Goal: Transaction & Acquisition: Purchase product/service

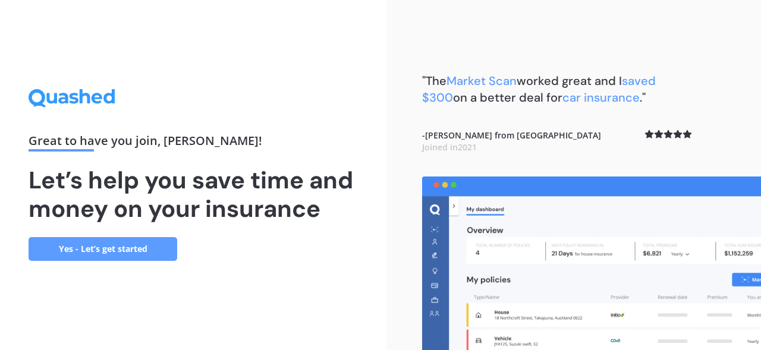
click at [139, 249] on link "Yes - Let’s get started" at bounding box center [103, 249] width 149 height 24
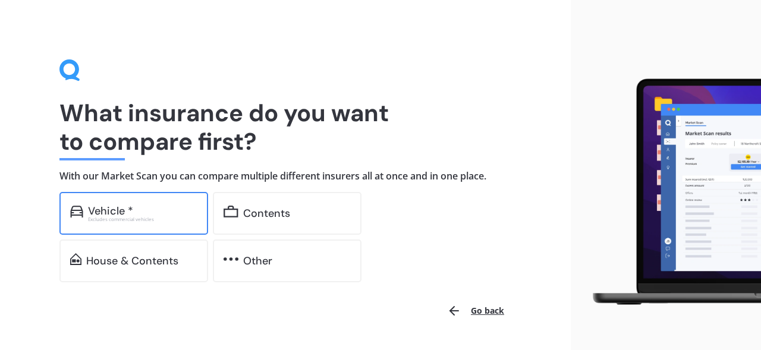
click at [146, 215] on div "Vehicle *" at bounding box center [142, 211] width 109 height 12
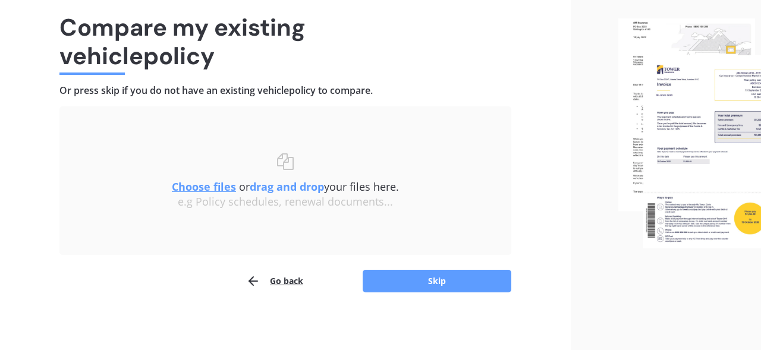
scroll to position [87, 0]
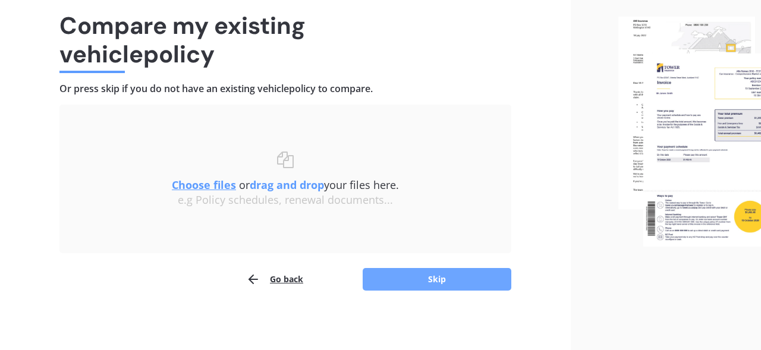
click at [391, 282] on button "Skip" at bounding box center [436, 279] width 149 height 23
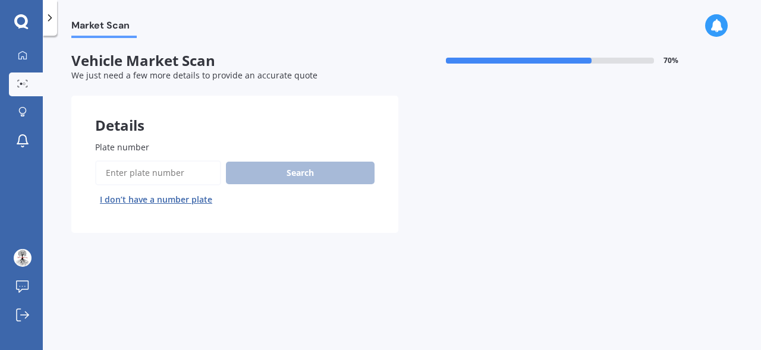
click at [184, 172] on input "Plate number" at bounding box center [158, 172] width 126 height 25
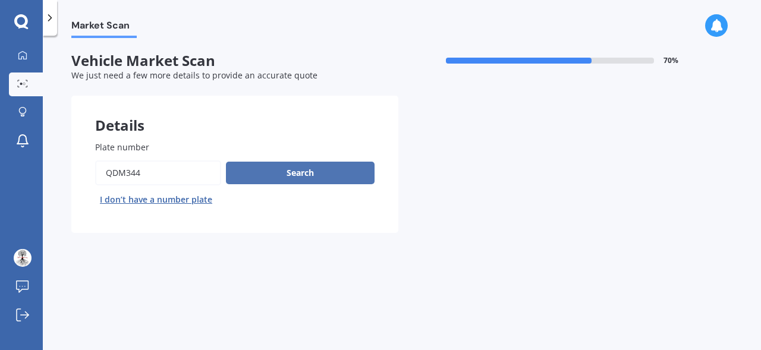
type input "qdm344"
click at [305, 179] on button "Search" at bounding box center [300, 173] width 149 height 23
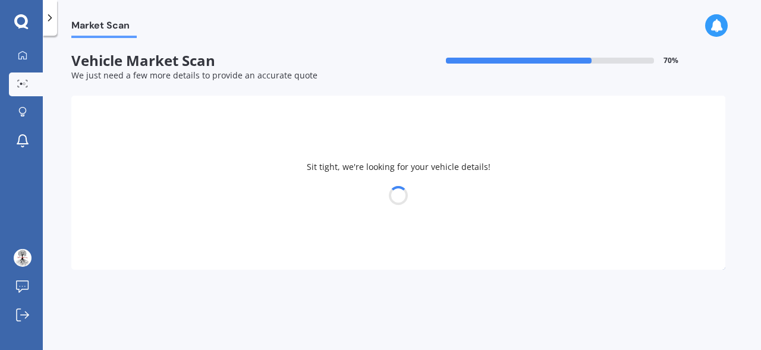
select select "HONDA"
select select "FIT"
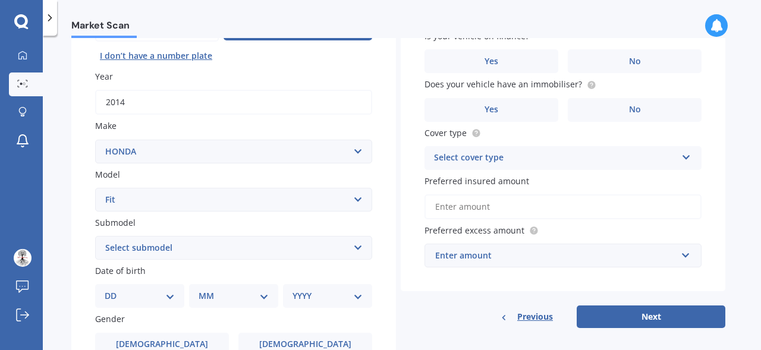
scroll to position [145, 0]
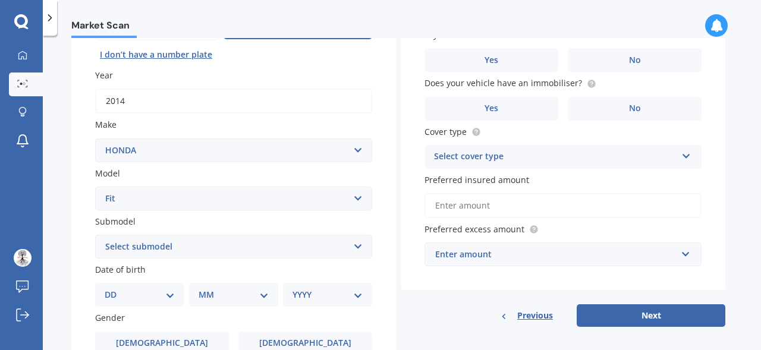
click at [361, 249] on select "Select submodel Diesel EV Hybrid Petrol" at bounding box center [233, 247] width 277 height 24
select select "HYBRID"
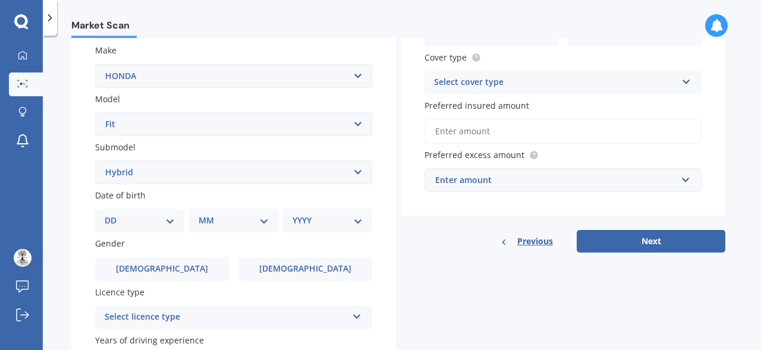
scroll to position [223, 0]
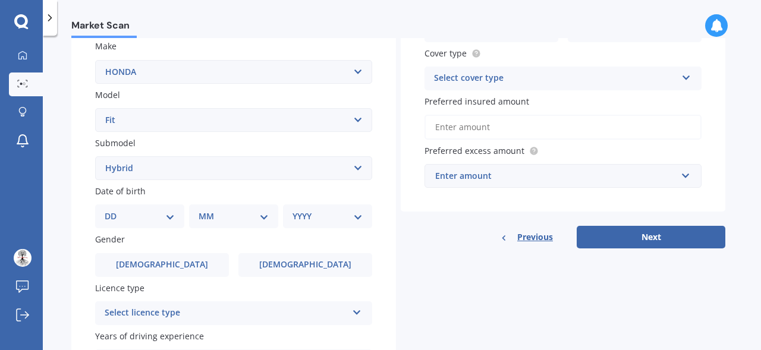
click at [173, 220] on select "DD 01 02 03 04 05 06 07 08 09 10 11 12 13 14 15 16 17 18 19 20 21 22 23 24 25 2…" at bounding box center [140, 216] width 70 height 13
select select "19"
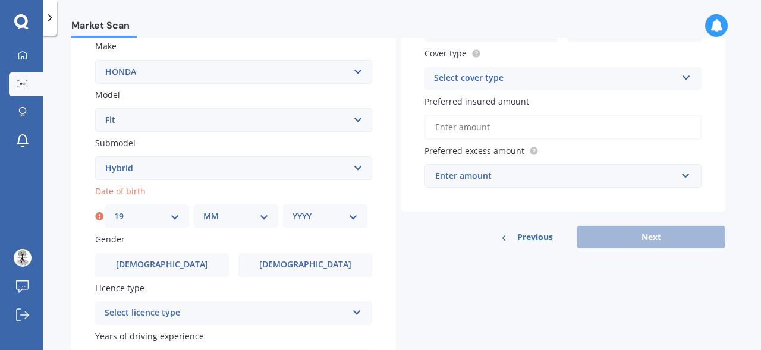
click at [263, 219] on select "MM 01 02 03 04 05 06 07 08 09 10 11 12" at bounding box center [235, 216] width 65 height 13
select select "06"
click at [355, 217] on select "YYYY 2025 2024 2023 2022 2021 2020 2019 2018 2017 2016 2015 2014 2013 2012 2011…" at bounding box center [324, 216] width 65 height 13
select select "1981"
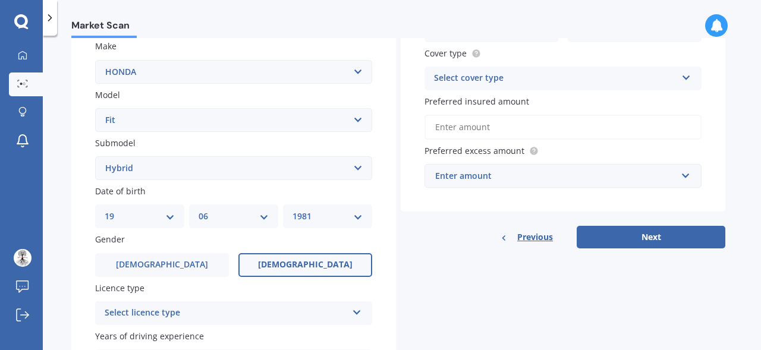
click at [311, 269] on span "[DEMOGRAPHIC_DATA]" at bounding box center [305, 265] width 94 height 10
click at [0, 0] on input "[DEMOGRAPHIC_DATA]" at bounding box center [0, 0] width 0 height 0
click at [355, 314] on icon at bounding box center [357, 310] width 10 height 8
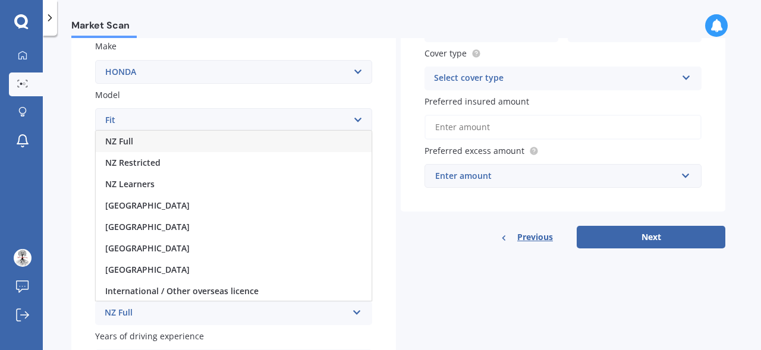
click at [181, 144] on div "NZ Full" at bounding box center [234, 141] width 276 height 21
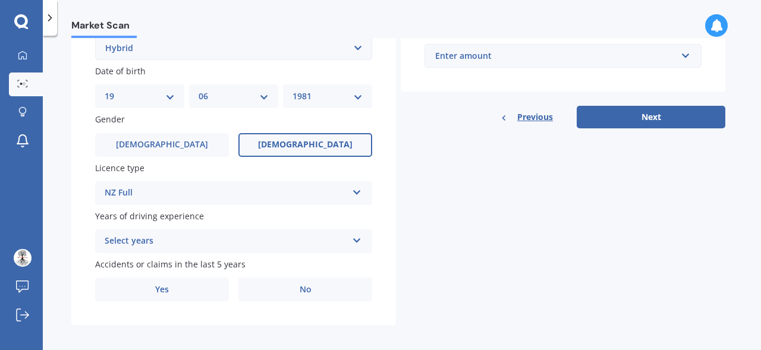
scroll to position [345, 0]
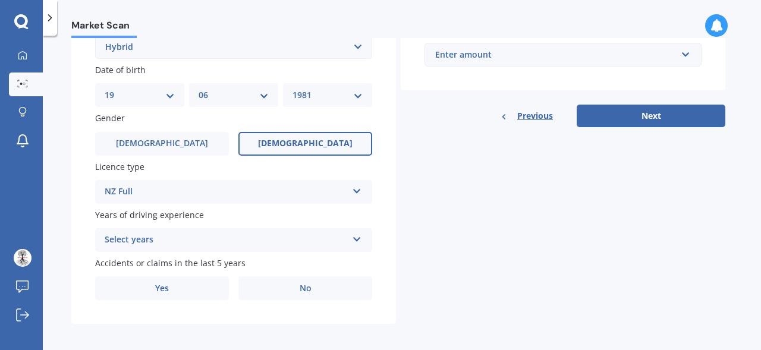
click at [359, 241] on icon at bounding box center [357, 237] width 10 height 8
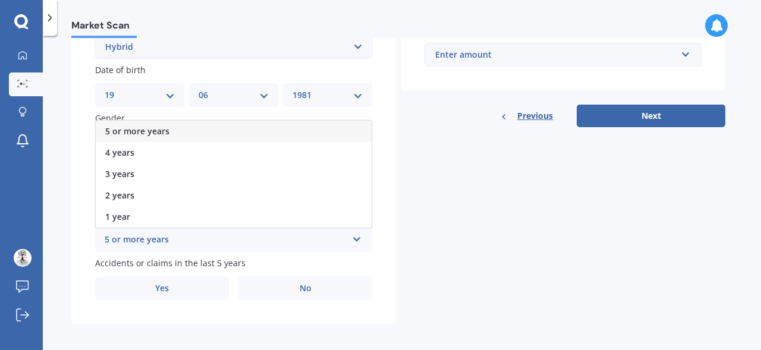
click at [198, 135] on div "5 or more years" at bounding box center [234, 131] width 276 height 21
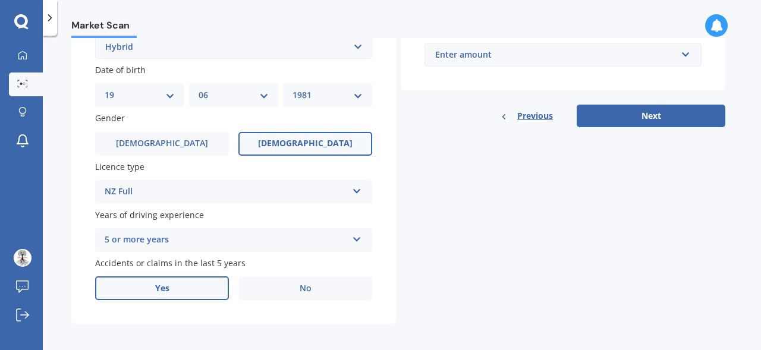
click at [179, 283] on label "Yes" at bounding box center [162, 288] width 134 height 24
click at [0, 0] on input "Yes" at bounding box center [0, 0] width 0 height 0
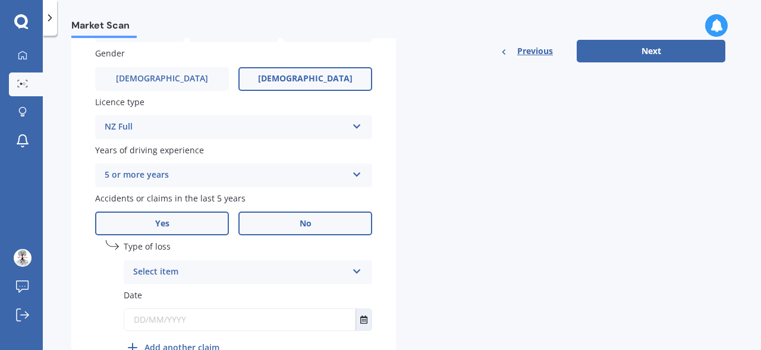
scroll to position [430, 0]
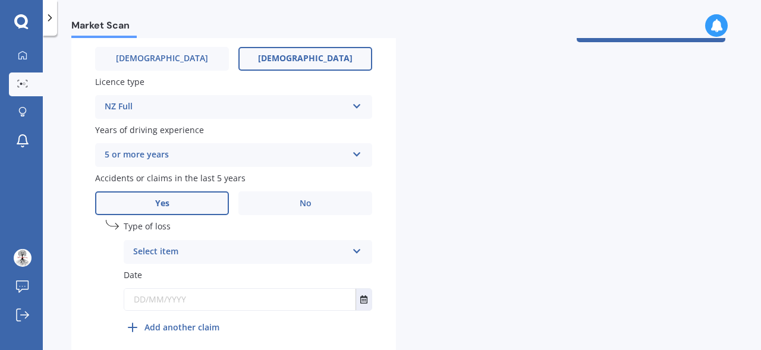
click at [360, 251] on icon at bounding box center [357, 249] width 10 height 8
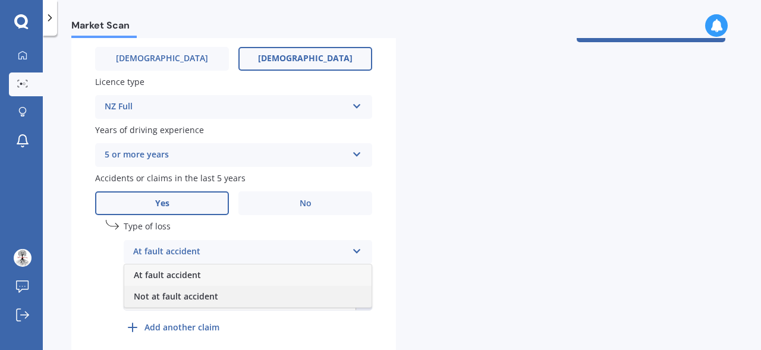
click at [247, 301] on div "Not at fault accident" at bounding box center [247, 296] width 247 height 21
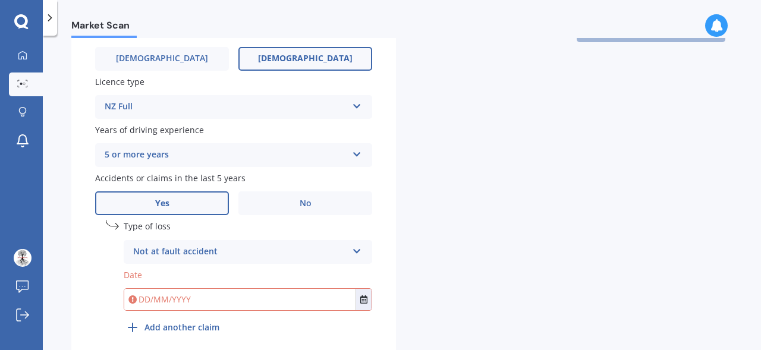
click at [283, 306] on input "text" at bounding box center [239, 299] width 231 height 21
click at [364, 302] on icon "Select date" at bounding box center [363, 299] width 7 height 8
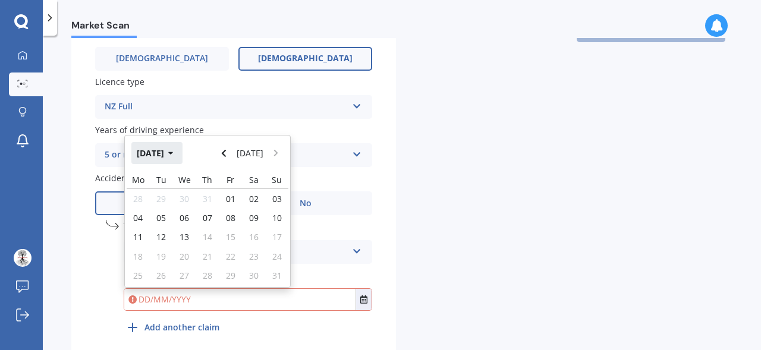
click at [173, 155] on icon "button" at bounding box center [170, 153] width 5 height 3
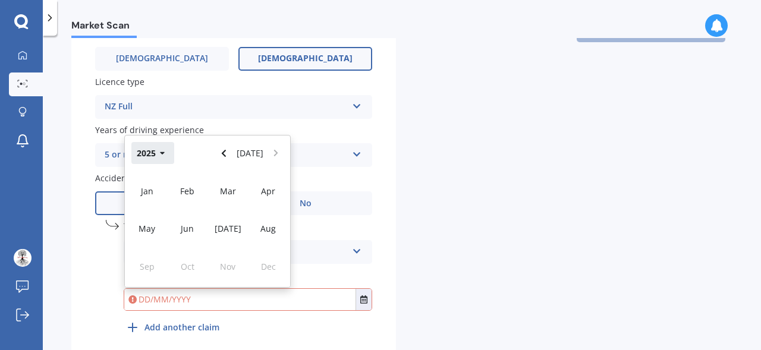
click at [161, 155] on icon "button" at bounding box center [162, 153] width 5 height 3
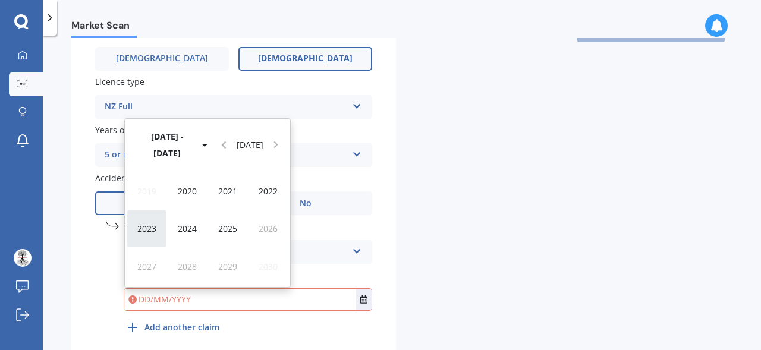
click at [155, 241] on div "2023" at bounding box center [147, 228] width 40 height 37
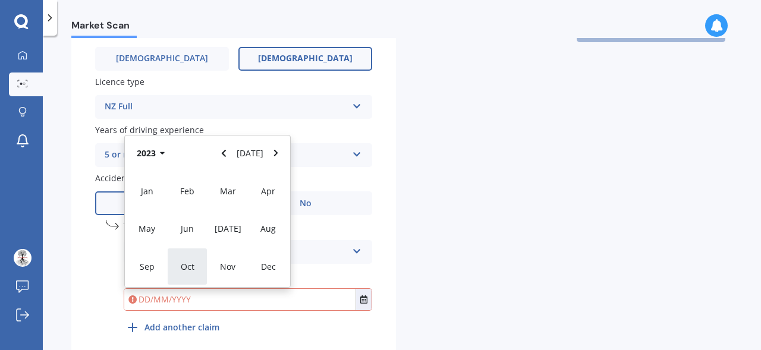
click at [191, 272] on span "Oct" at bounding box center [188, 266] width 14 height 11
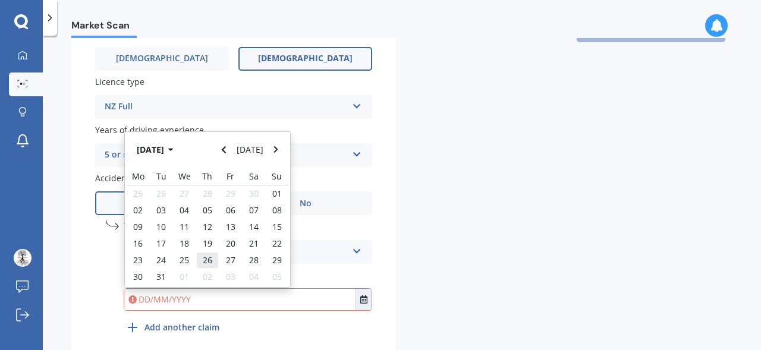
click at [202, 266] on div "26" at bounding box center [207, 260] width 23 height 17
type input "[DATE]"
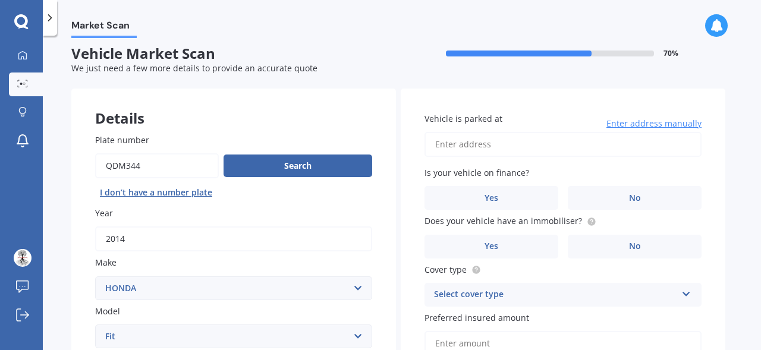
scroll to position [8, 0]
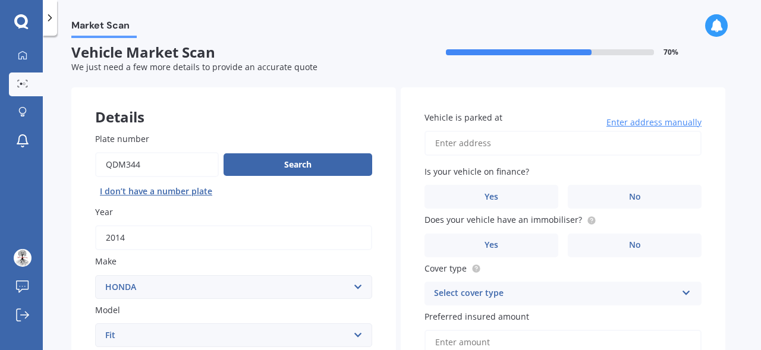
click at [553, 146] on input "Vehicle is parked at" at bounding box center [562, 143] width 277 height 25
type input "[STREET_ADDRESS][PERSON_NAME][PERSON_NAME]"
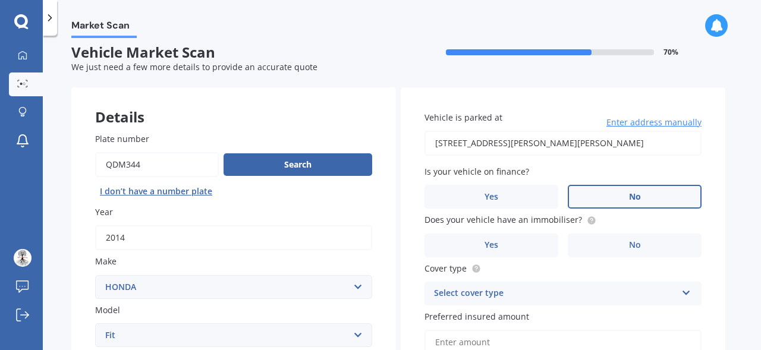
click at [620, 196] on label "No" at bounding box center [634, 197] width 134 height 24
click at [0, 0] on input "No" at bounding box center [0, 0] width 0 height 0
click at [526, 251] on label "Yes" at bounding box center [491, 246] width 134 height 24
click at [0, 0] on input "Yes" at bounding box center [0, 0] width 0 height 0
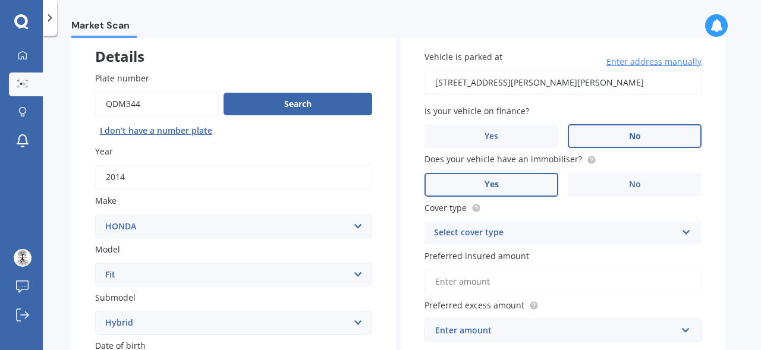
scroll to position [70, 0]
click at [690, 234] on icon at bounding box center [686, 229] width 10 height 8
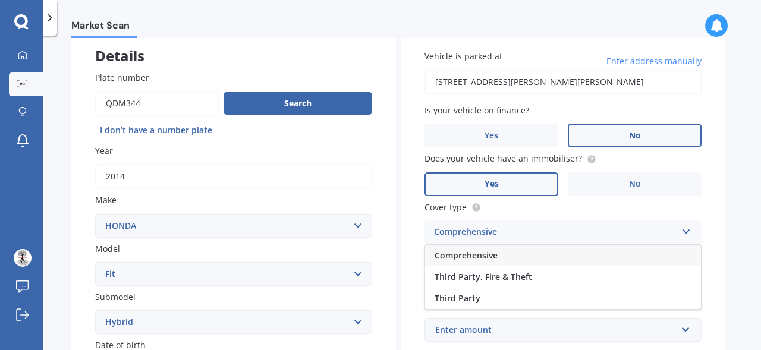
click at [529, 256] on div "Comprehensive" at bounding box center [563, 255] width 276 height 21
click at [515, 286] on input "Preferred insured amount" at bounding box center [562, 281] width 277 height 25
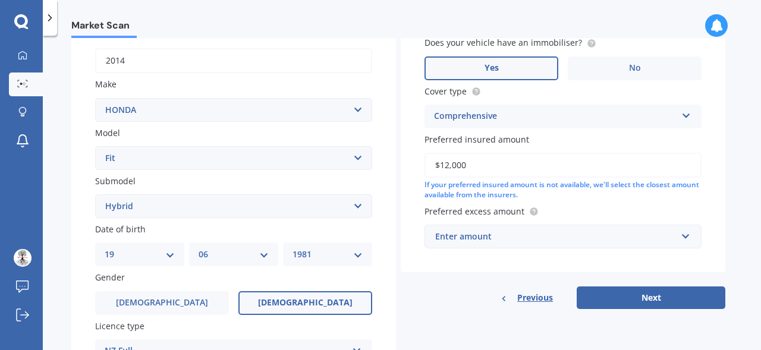
scroll to position [192, 0]
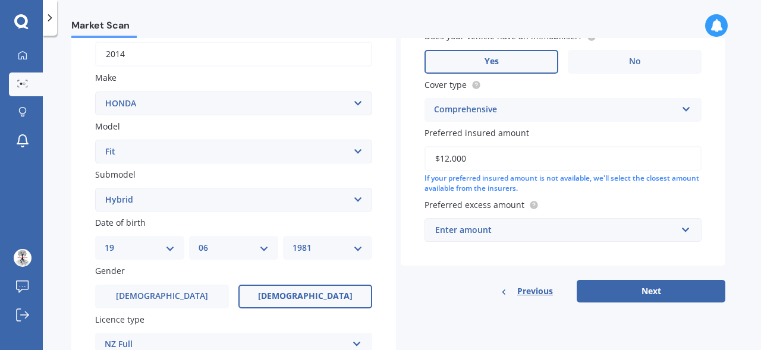
type input "$12,000"
click at [699, 201] on div "Preferred excess amount Enter amount $100 $400 $500 $750 $1,000 $1,500 $2,000" at bounding box center [562, 219] width 277 height 43
click at [686, 231] on input "text" at bounding box center [558, 230] width 266 height 23
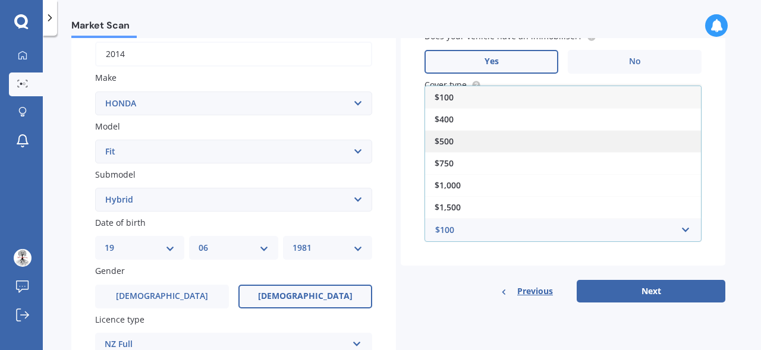
click at [549, 147] on div "$500" at bounding box center [563, 141] width 276 height 22
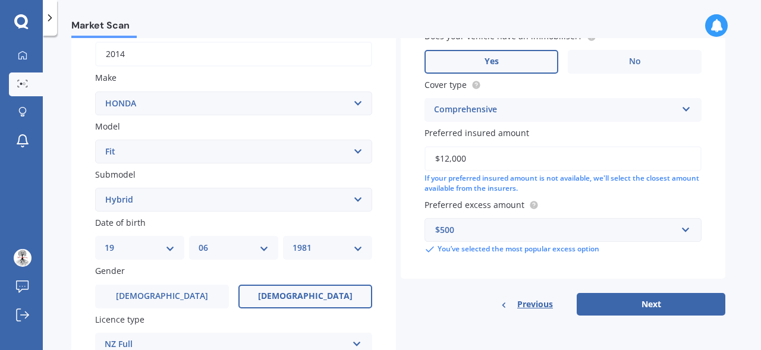
click at [518, 160] on input "$12,000" at bounding box center [562, 158] width 277 height 25
click at [656, 308] on button "Next" at bounding box center [650, 304] width 149 height 23
select select "19"
select select "06"
select select "1981"
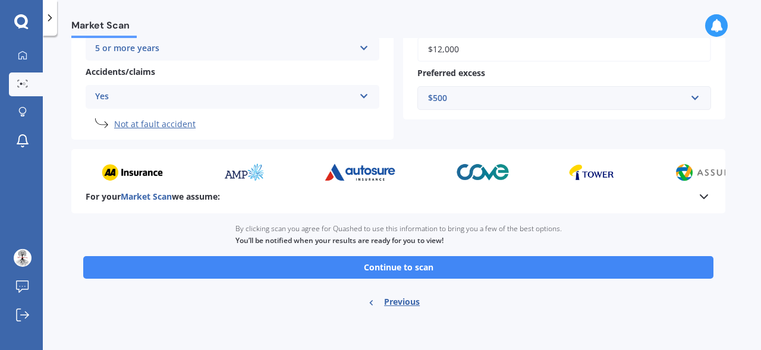
scroll to position [285, 0]
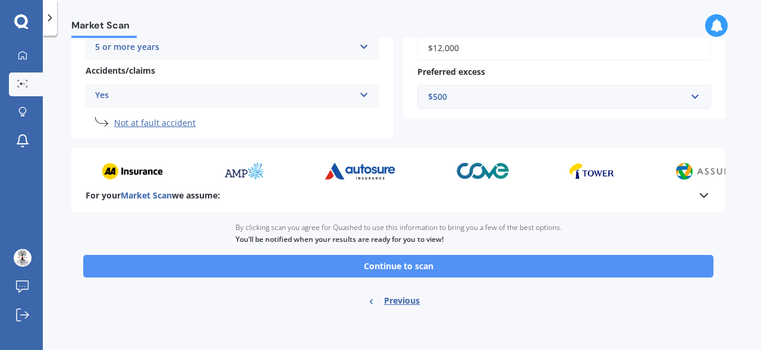
click at [479, 266] on button "Continue to scan" at bounding box center [398, 266] width 630 height 23
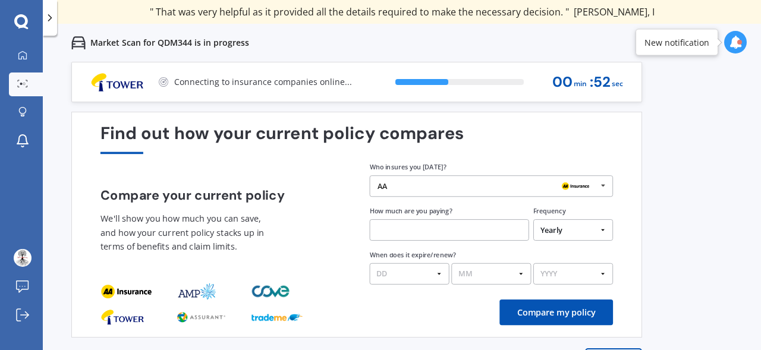
click at [424, 233] on input "text" at bounding box center [449, 229] width 159 height 21
paste input "$970.70"
type input "$970.70"
click at [438, 275] on select "DD 01 02 03 04 05 06 07 08 09 10 11 12 13 14 15 16 17 18 19 20 21 22 23 24 25 2…" at bounding box center [410, 273] width 80 height 21
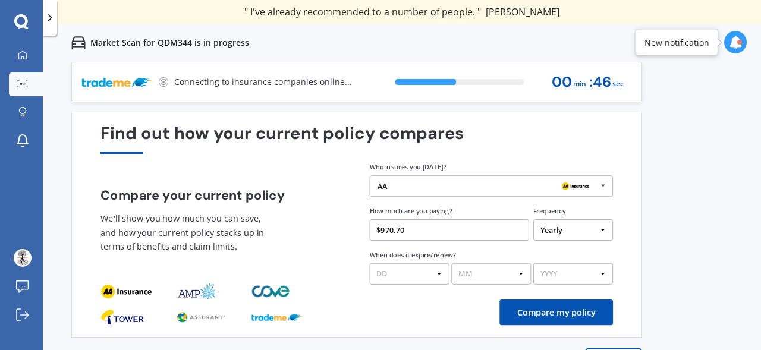
select select "07"
click at [517, 276] on select "MM 01 02 03 04 05 06 07 08 09 10 11 12" at bounding box center [491, 273] width 80 height 21
select select "08"
click at [603, 274] on select "YYYY 2026 2025 2024" at bounding box center [573, 273] width 80 height 21
select select "2025"
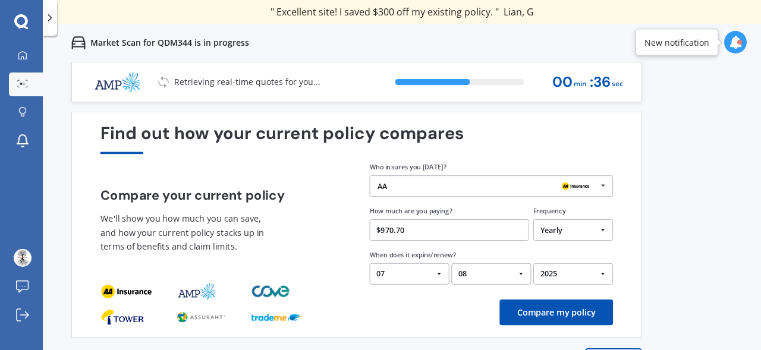
click at [568, 316] on button "Compare my policy" at bounding box center [555, 312] width 113 height 26
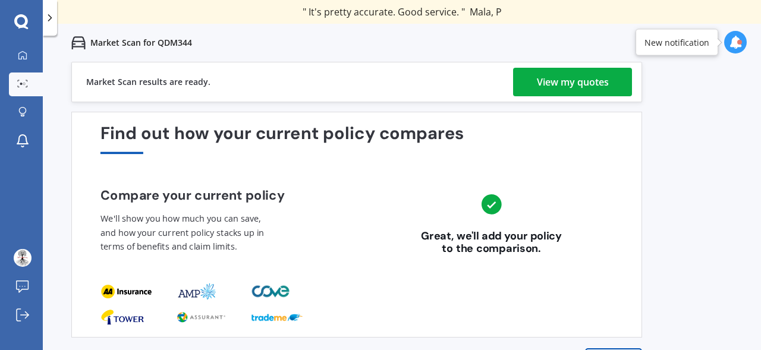
click at [592, 83] on div "View my quotes" at bounding box center [573, 82] width 72 height 29
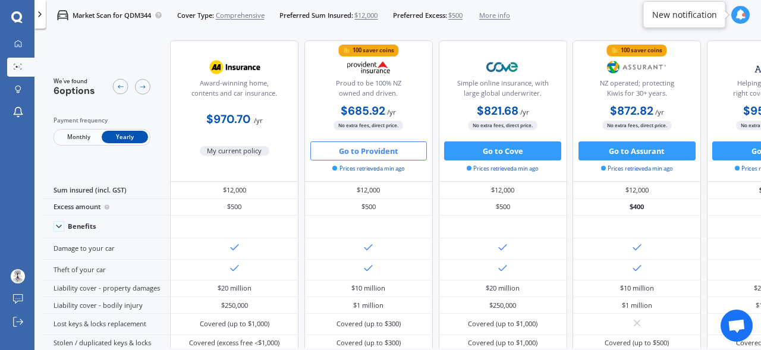
click at [365, 153] on button "Go to Provident" at bounding box center [368, 150] width 117 height 19
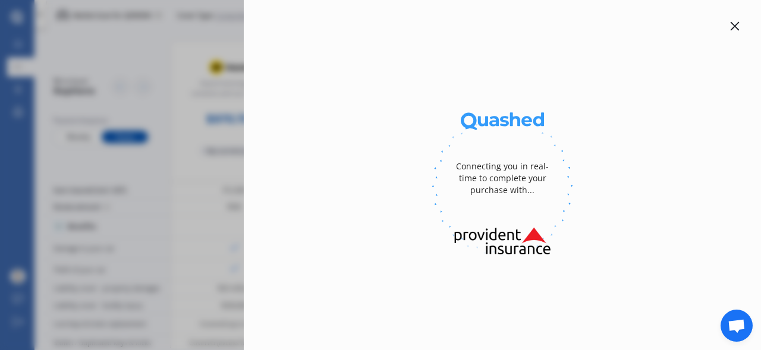
select select "full"
select select "[STREET_ADDRESS][PERSON_NAME][PERSON_NAME]"
select select "HONDA"
select select "FIT"
select select "NO"
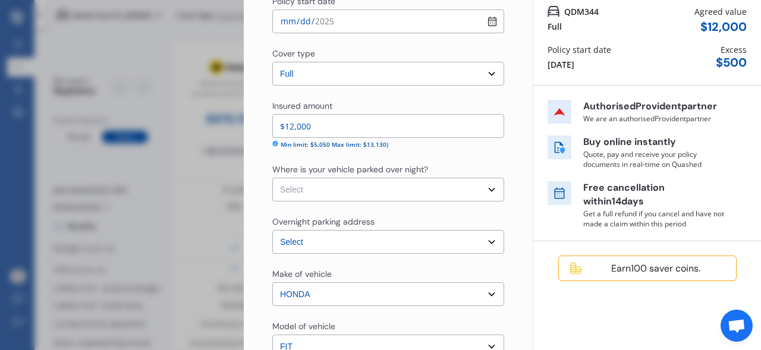
scroll to position [122, 0]
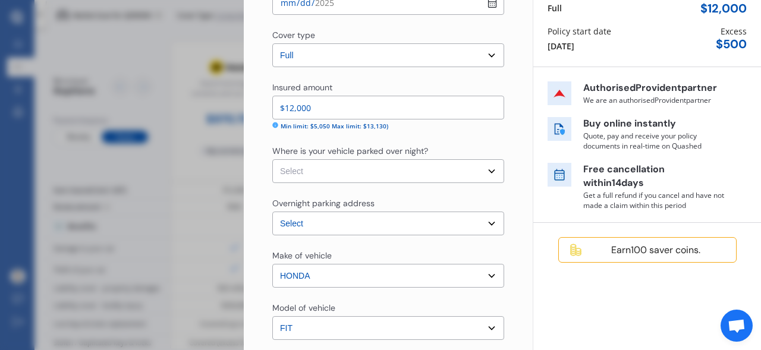
click at [486, 172] on select "Select Garage (fully enclosed) Off Street Parking Other" at bounding box center [388, 171] width 232 height 24
select select "OFF-STREET"
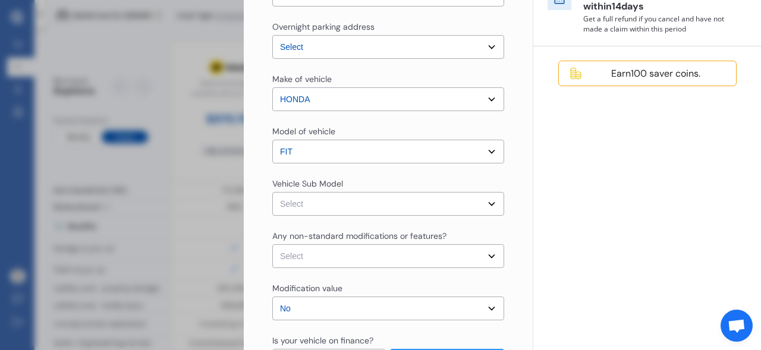
scroll to position [308, 0]
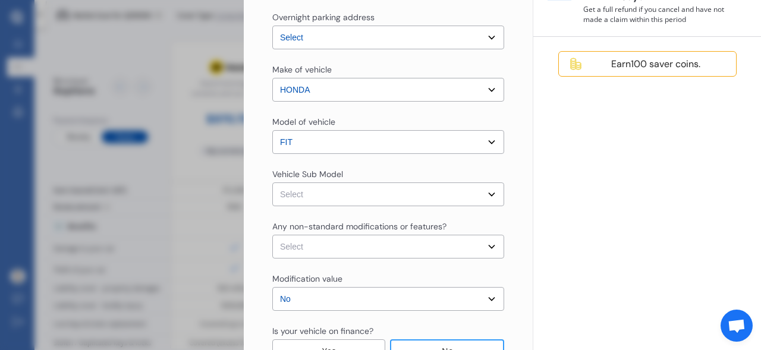
click at [484, 192] on select "Select Fit Hybrid Hatchback 5dr DCS 7sp 1.5i Hybrid [IMP]" at bounding box center [388, 194] width 232 height 24
select select "NZVHOND2014AEGW"
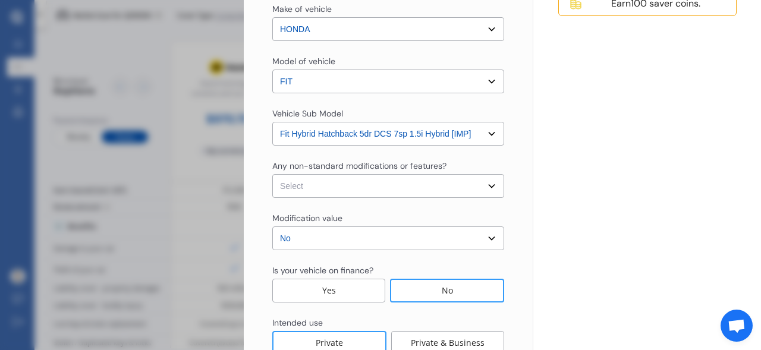
scroll to position [370, 0]
click at [486, 187] on select "Select None [MEDICAL_DATA] System(NOS) Roll Cage Full Racing Harness" at bounding box center [388, 185] width 232 height 24
select select "none"
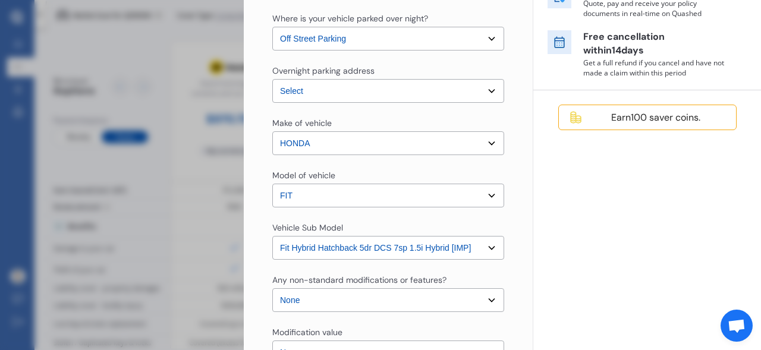
scroll to position [445, 0]
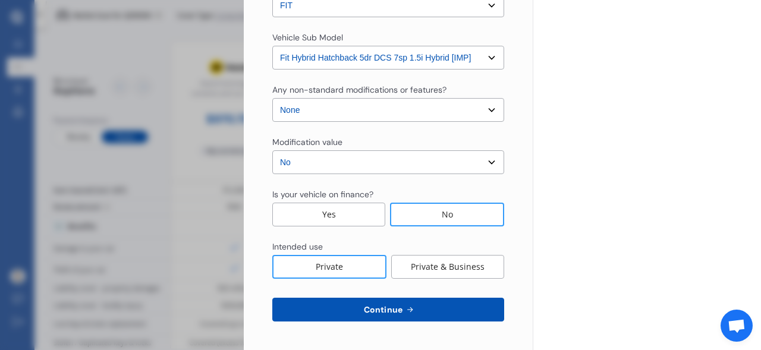
click at [448, 307] on button "Continue" at bounding box center [388, 310] width 232 height 24
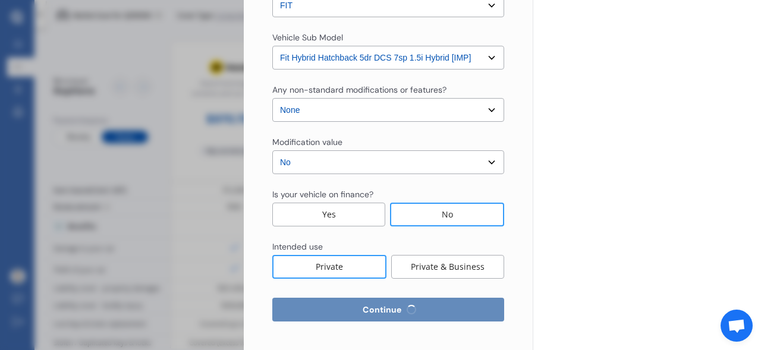
select select "19"
select select "06"
select select "1981"
select select "NZ_FULL"
select select "0"
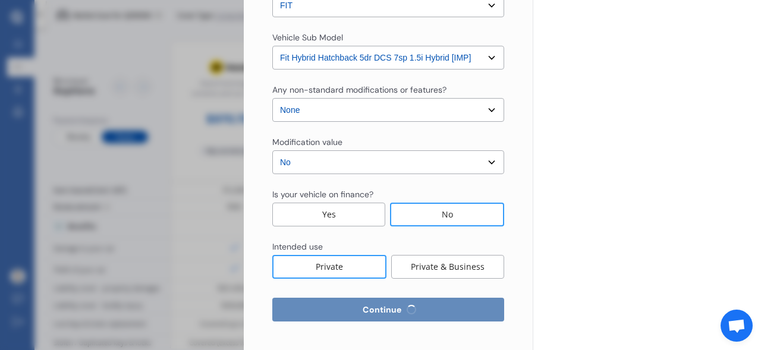
select select "25"
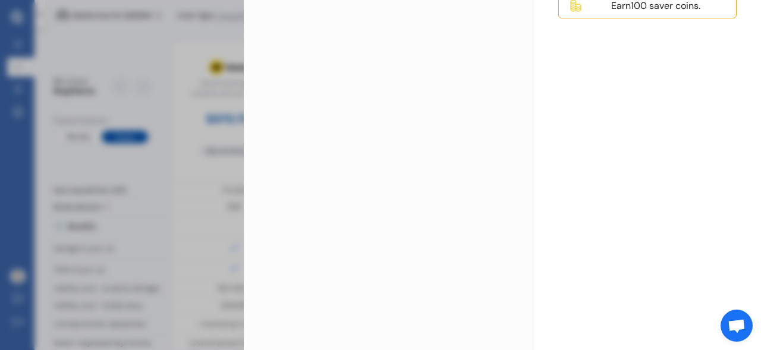
scroll to position [0, 0]
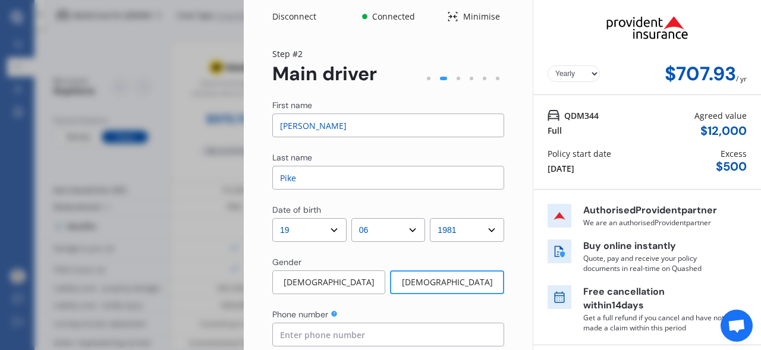
click at [318, 124] on input "[PERSON_NAME]" at bounding box center [388, 125] width 232 height 24
type input "[PERSON_NAME]"
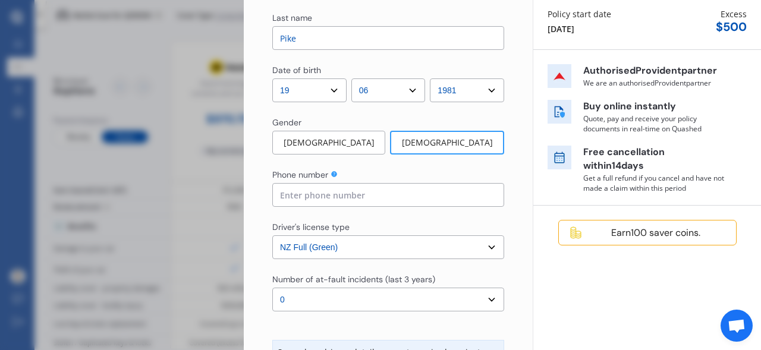
scroll to position [172, 0]
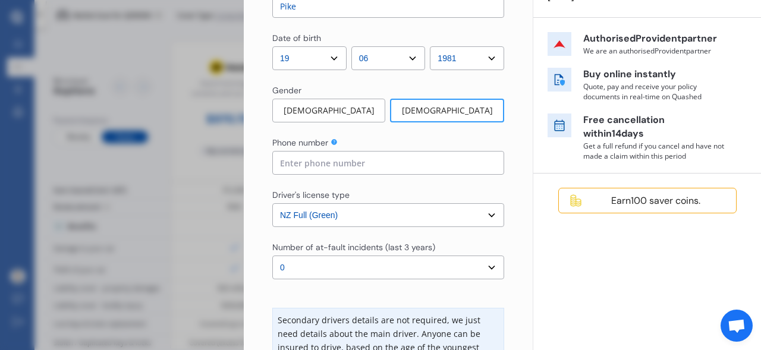
click at [337, 164] on input at bounding box center [388, 163] width 232 height 24
type input "0226163937"
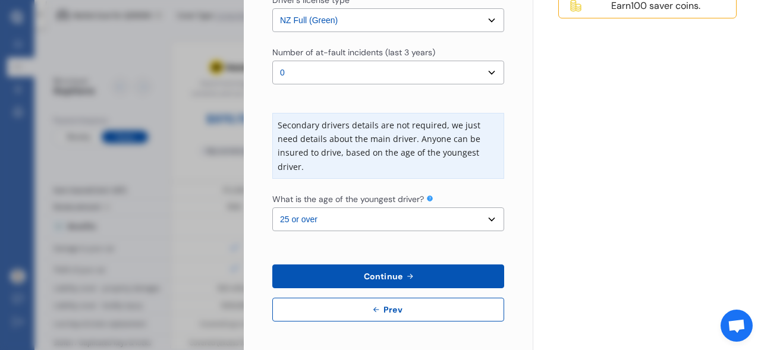
scroll to position [366, 0]
click at [414, 279] on button "Continue" at bounding box center [388, 277] width 232 height 24
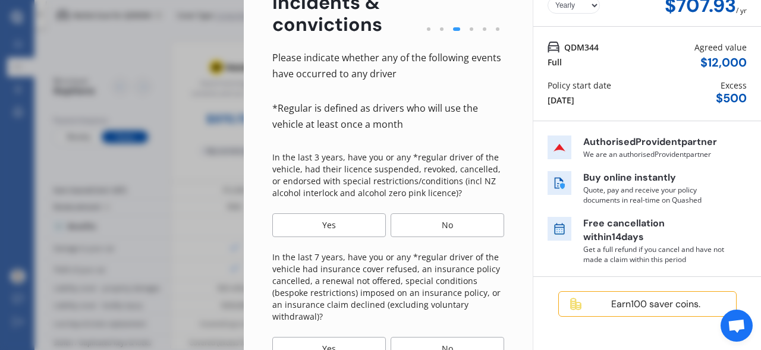
scroll to position [74, 0]
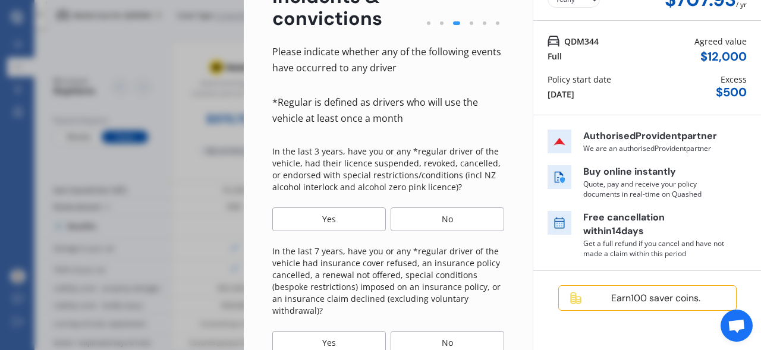
click at [421, 222] on div "No" at bounding box center [446, 219] width 113 height 24
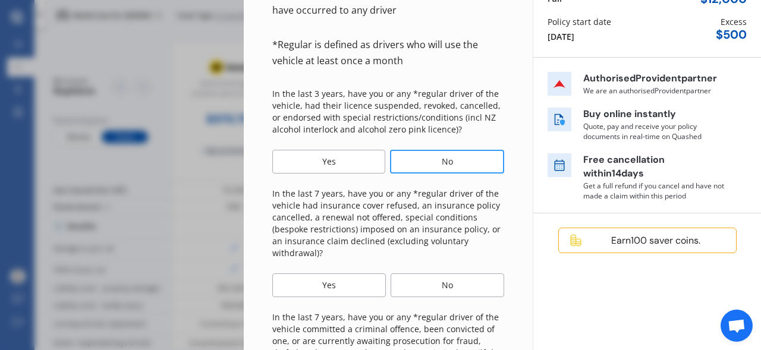
scroll to position [134, 0]
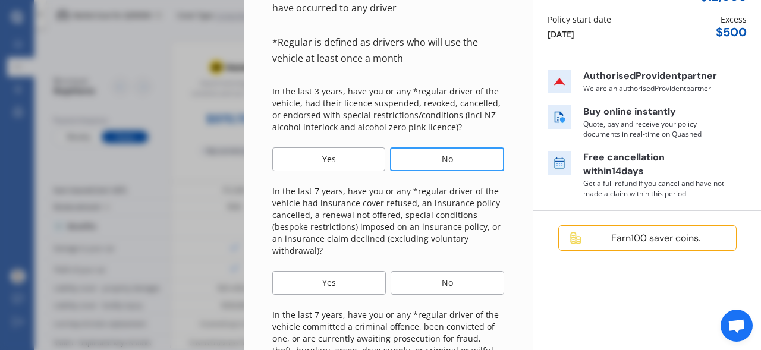
click at [425, 283] on div "No" at bounding box center [446, 283] width 113 height 24
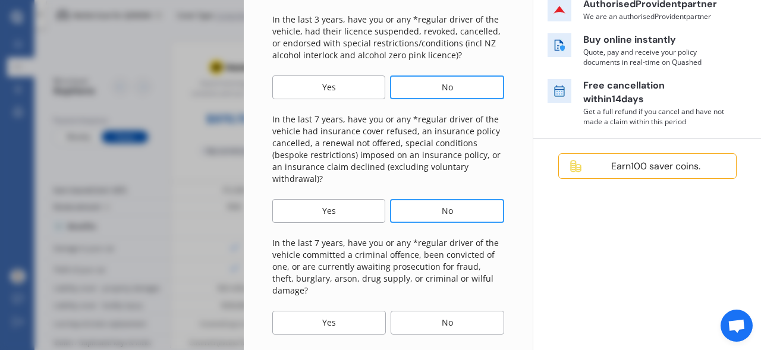
scroll to position [209, 0]
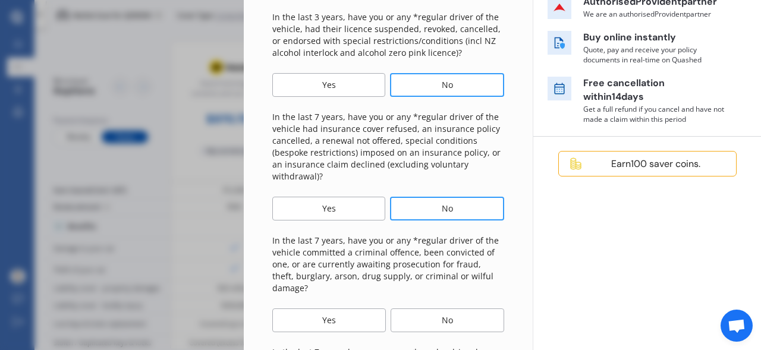
click at [432, 310] on div "No" at bounding box center [446, 320] width 113 height 24
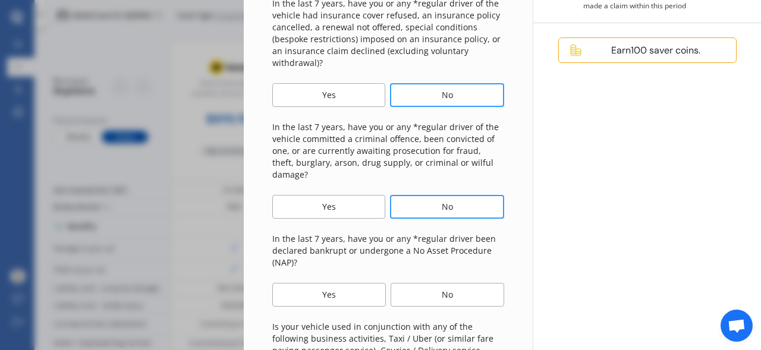
scroll to position [333, 0]
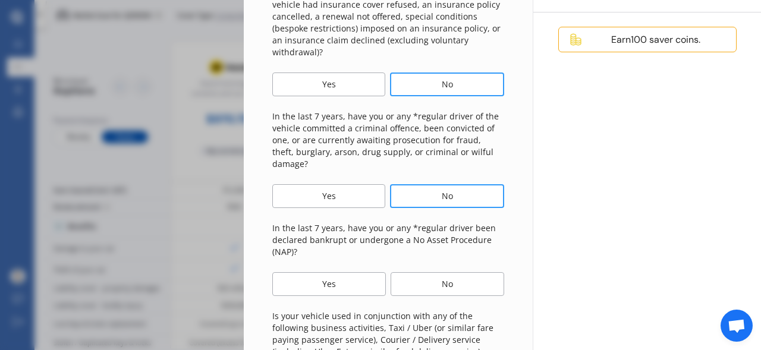
click at [434, 281] on div "No" at bounding box center [446, 284] width 113 height 24
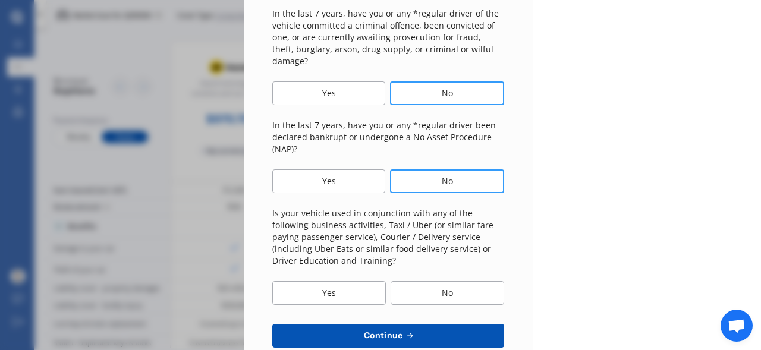
scroll to position [437, 0]
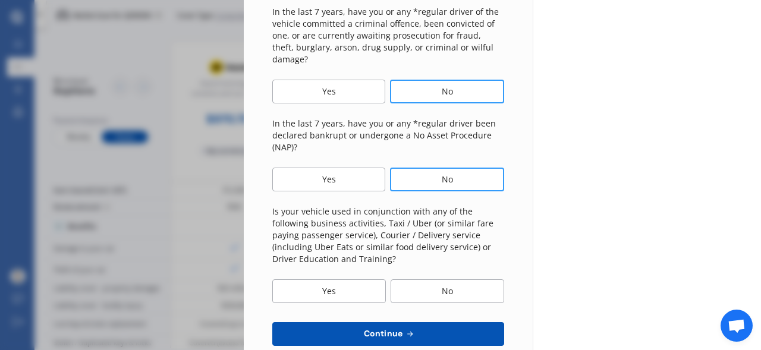
click at [434, 281] on div "No" at bounding box center [446, 291] width 113 height 24
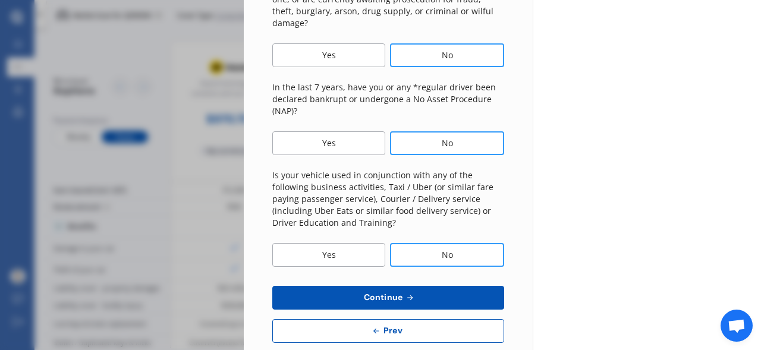
scroll to position [477, 0]
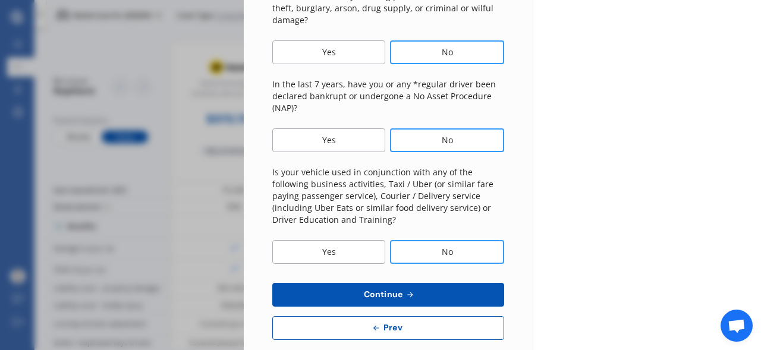
click at [413, 283] on button "Continue" at bounding box center [388, 295] width 232 height 24
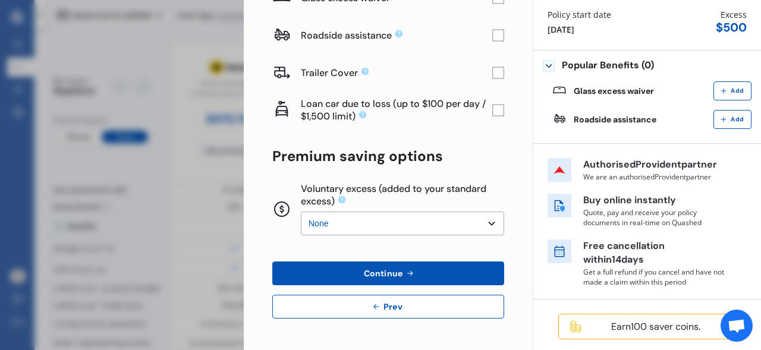
scroll to position [143, 0]
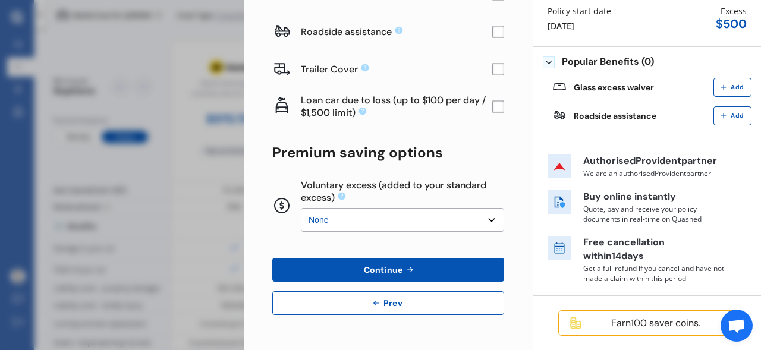
click at [407, 272] on icon at bounding box center [410, 270] width 10 height 10
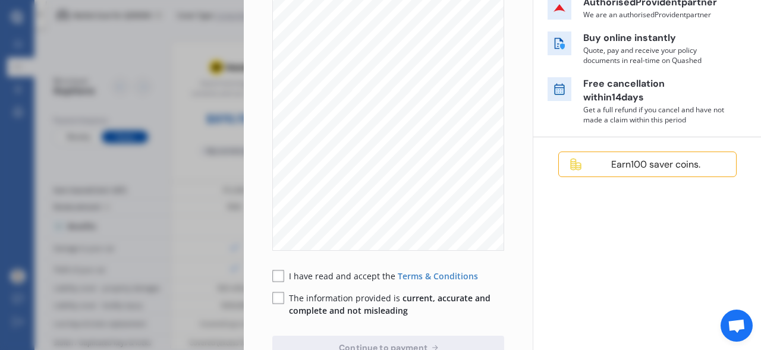
scroll to position [225, 0]
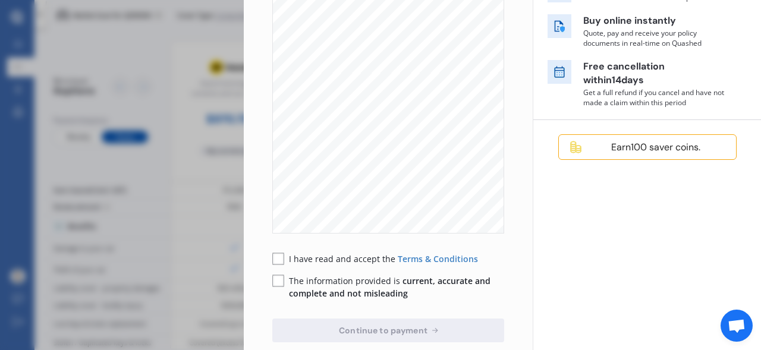
click at [279, 255] on rect at bounding box center [278, 259] width 12 height 12
click at [277, 279] on rect at bounding box center [278, 281] width 12 height 12
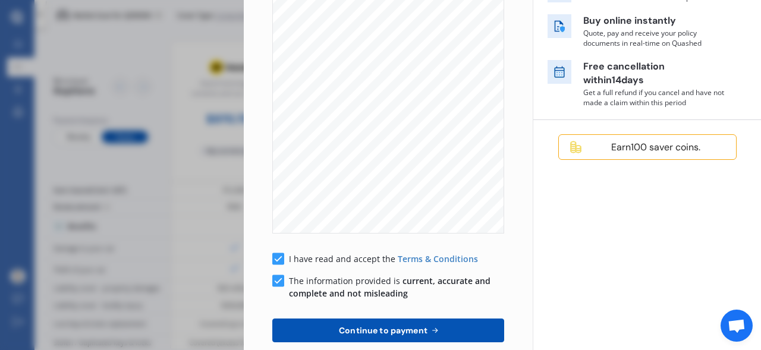
scroll to position [279, 0]
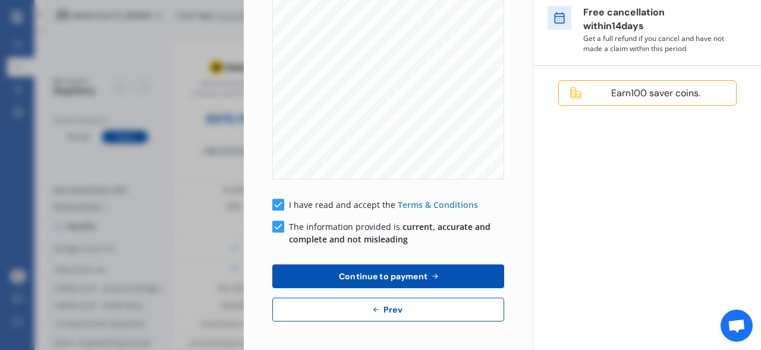
click at [411, 277] on span "Continue to payment" at bounding box center [382, 277] width 93 height 10
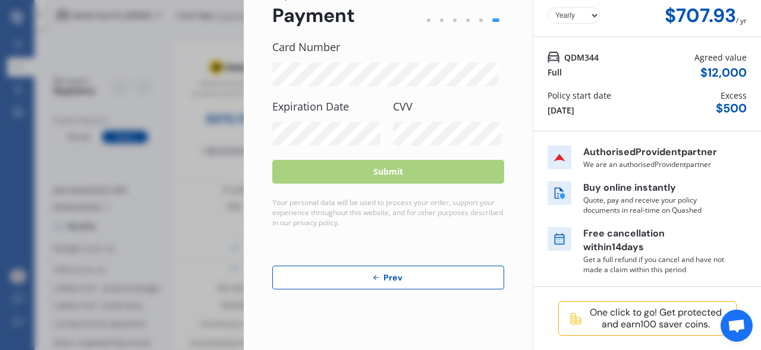
scroll to position [0, 0]
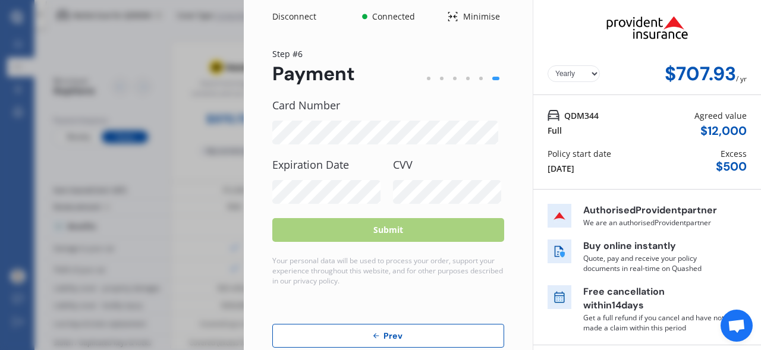
click at [588, 74] on select "Yearly Monthly" at bounding box center [573, 73] width 52 height 17
select select "Monthly"
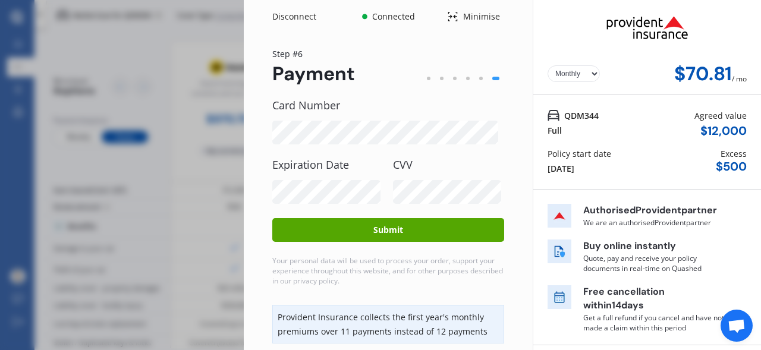
click at [437, 234] on button "Submit" at bounding box center [388, 230] width 232 height 24
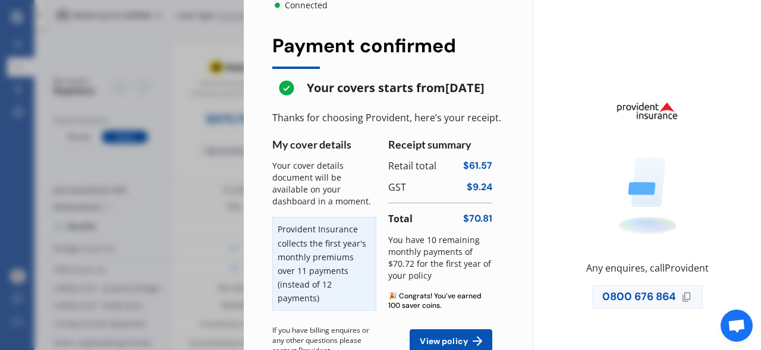
scroll to position [49, 0]
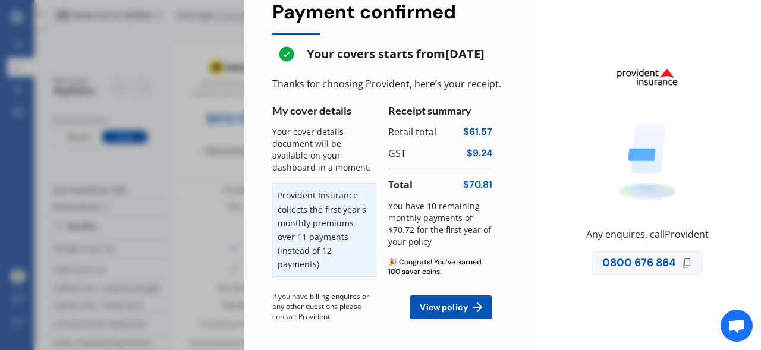
click at [309, 166] on p "Your cover details document will be available on your dashboard in a moment." at bounding box center [324, 150] width 104 height 48
click at [446, 310] on span "View policy" at bounding box center [443, 307] width 53 height 10
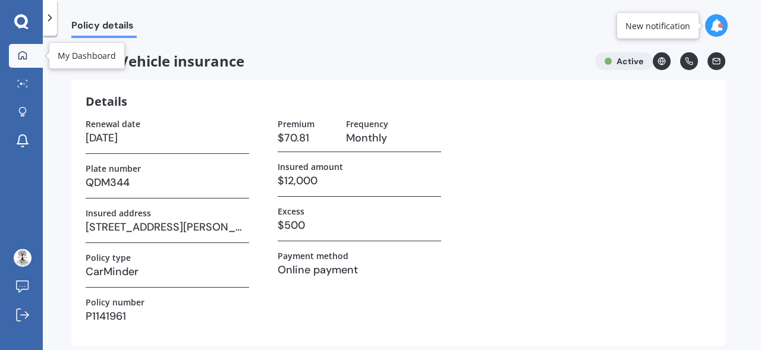
click at [24, 54] on icon at bounding box center [23, 56] width 10 height 10
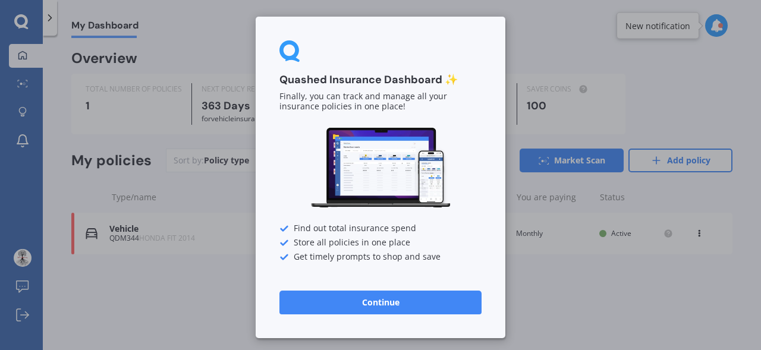
click at [396, 307] on button "Continue" at bounding box center [380, 303] width 202 height 24
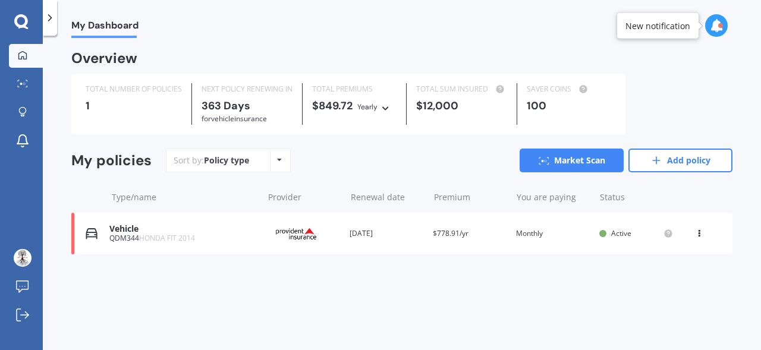
click at [25, 20] on icon at bounding box center [21, 21] width 14 height 14
click at [281, 160] on div "Policy type Alphabetical Date added Renewing next" at bounding box center [279, 160] width 18 height 21
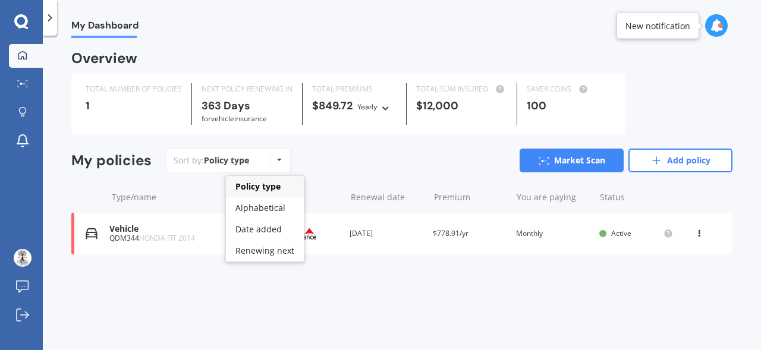
click at [281, 160] on div "Policy type Alphabetical Date added Renewing next" at bounding box center [279, 160] width 18 height 21
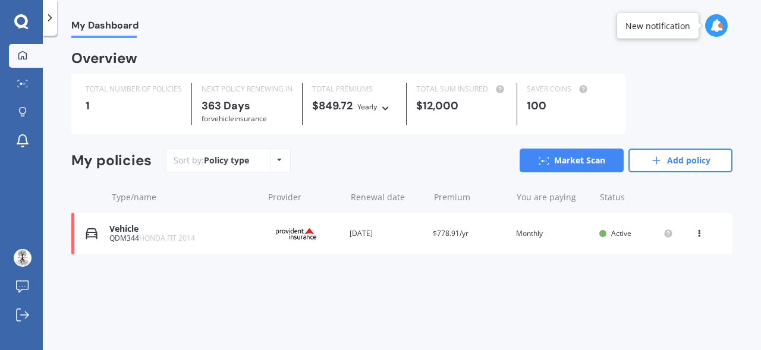
click at [49, 21] on icon at bounding box center [50, 18] width 12 height 12
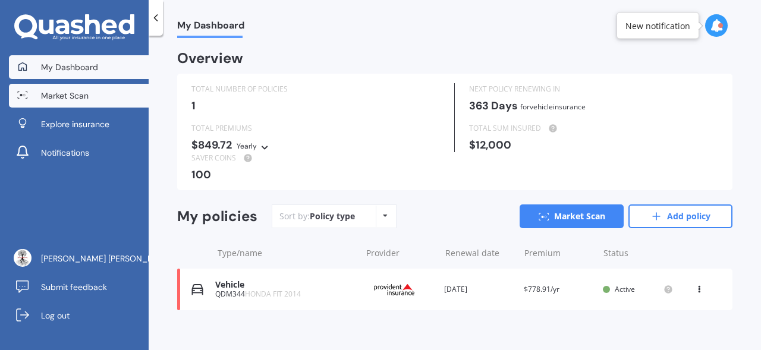
click at [58, 92] on span "Market Scan" at bounding box center [65, 96] width 48 height 12
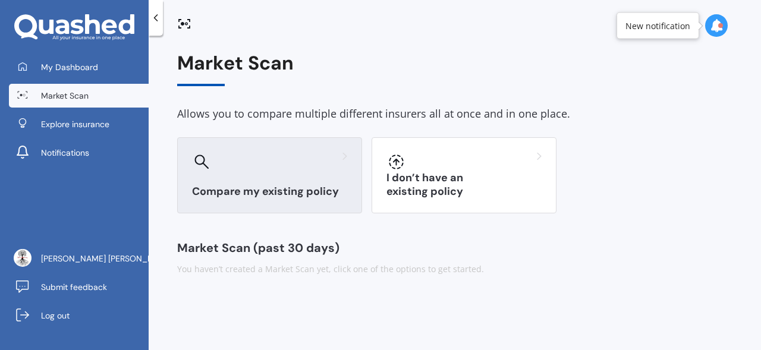
click at [264, 180] on div "Compare my existing policy" at bounding box center [269, 175] width 185 height 76
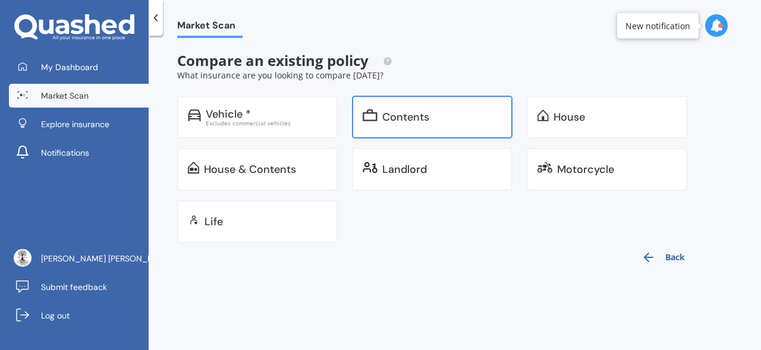
click at [414, 128] on div "Contents" at bounding box center [432, 117] width 160 height 43
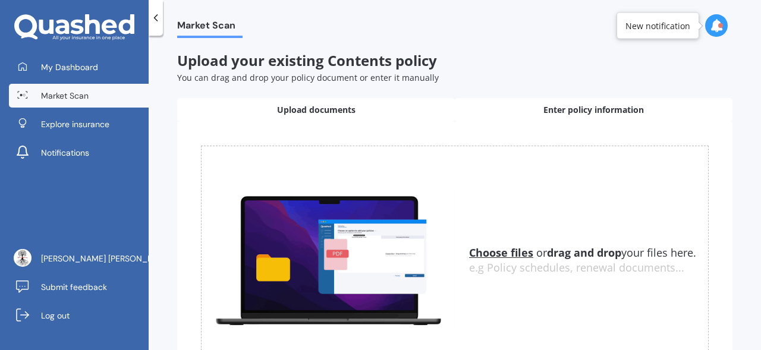
click at [576, 107] on span "Enter policy information" at bounding box center [593, 110] width 100 height 12
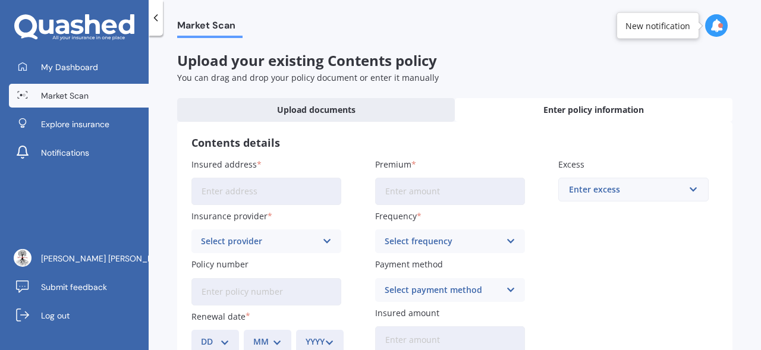
click at [280, 190] on input "Insured address" at bounding box center [266, 191] width 150 height 27
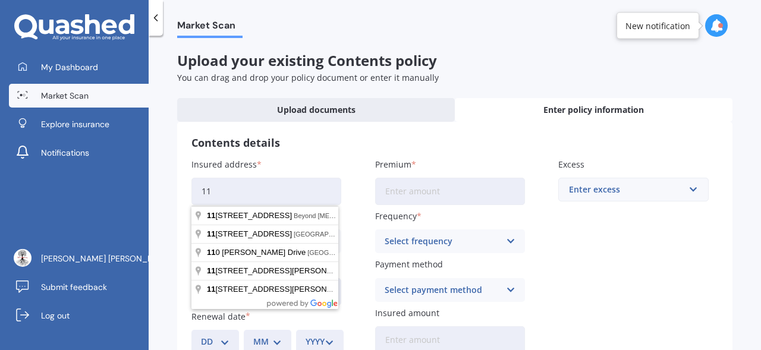
type input "1"
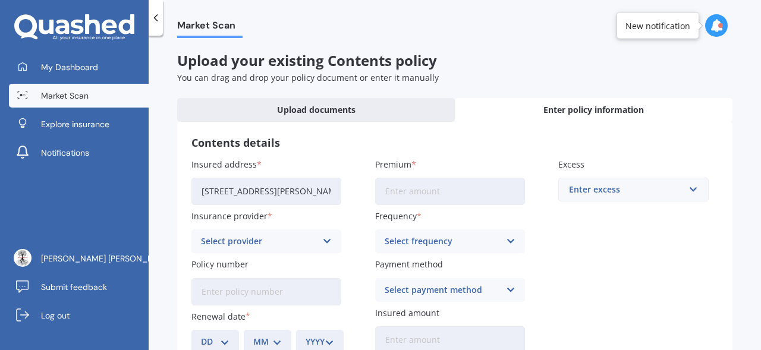
type input "[STREET_ADDRESS][PERSON_NAME][PERSON_NAME]"
click at [418, 193] on input "Premium" at bounding box center [450, 191] width 150 height 27
click at [329, 240] on icon at bounding box center [327, 241] width 10 height 13
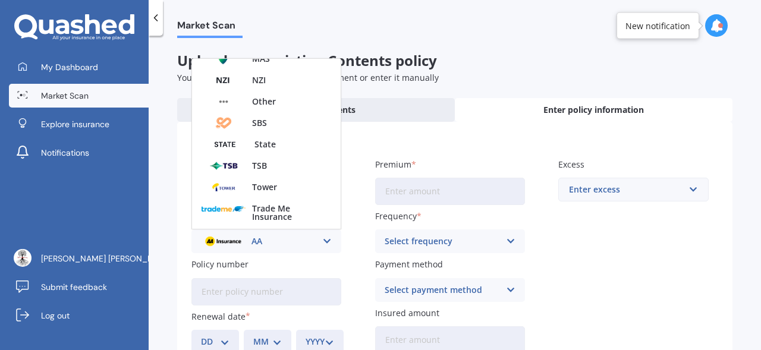
scroll to position [290, 0]
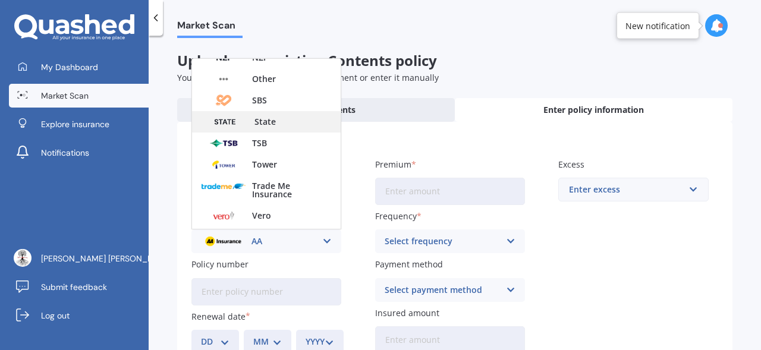
click at [265, 126] on span "State" at bounding box center [264, 122] width 21 height 8
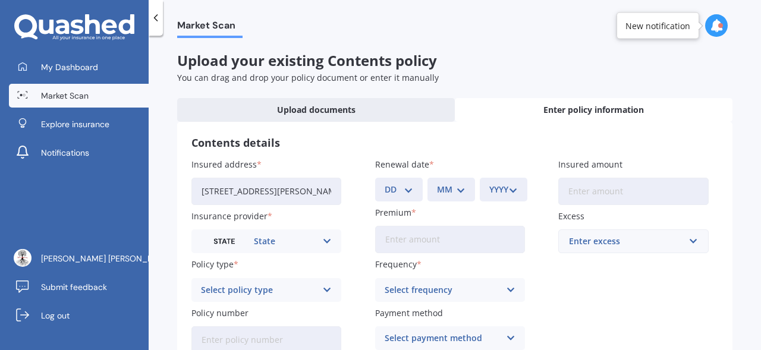
click at [409, 188] on select "DD 01 02 03 04 05 06 07 08 09 10 11 12 13 14 15 16 17 18 19 20 21 22 23 24 25 2…" at bounding box center [398, 189] width 29 height 13
select select "11"
click at [458, 195] on select "MM 01 02 03 04 05 06 07 08 09 10 11 12" at bounding box center [451, 189] width 29 height 13
select select "11"
click at [512, 191] on select "YYYY 2027 2026 2025 2024 2023 2022 2021 2020 2019 2018 2017 2016 2015 2014 2013…" at bounding box center [503, 189] width 29 height 13
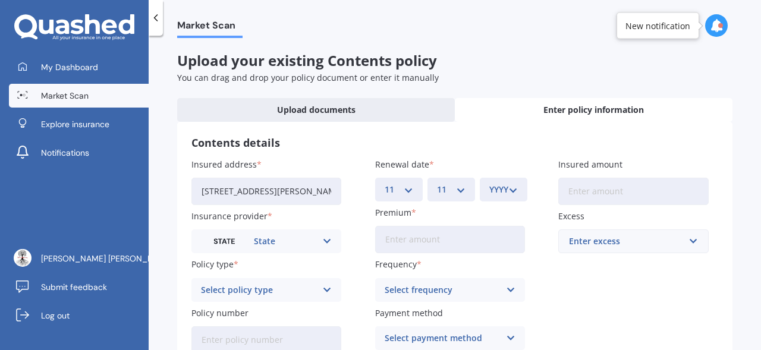
select select "2025"
click at [479, 244] on input "Premium" at bounding box center [450, 239] width 150 height 27
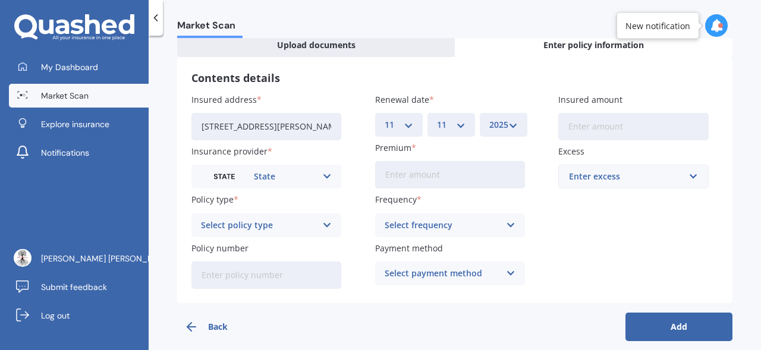
scroll to position [65, 0]
click at [510, 222] on icon at bounding box center [511, 224] width 10 height 13
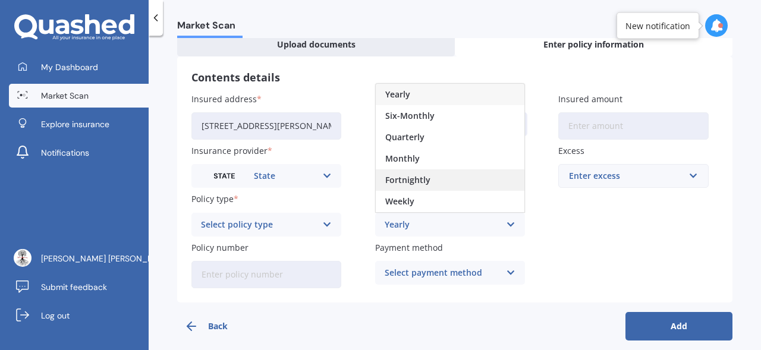
click at [437, 184] on div "Fortnightly" at bounding box center [450, 179] width 149 height 21
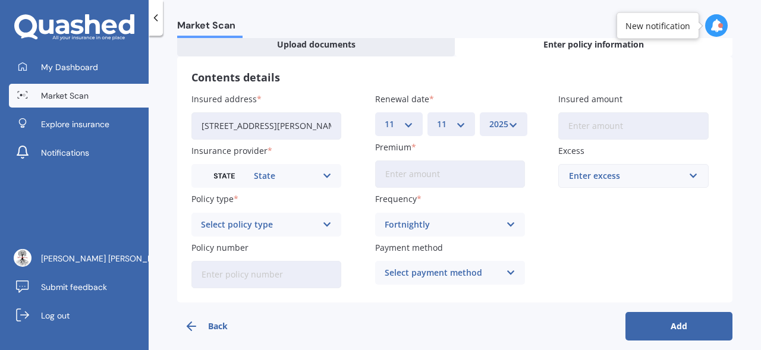
click at [328, 225] on icon at bounding box center [327, 224] width 10 height 13
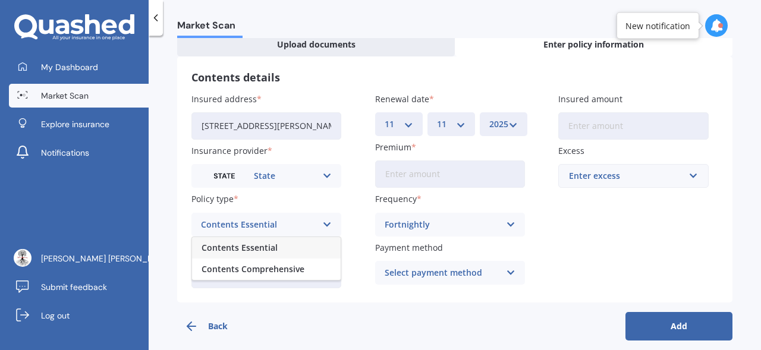
click at [287, 255] on div "Contents Essential" at bounding box center [266, 247] width 149 height 21
click at [632, 120] on input "Insured amount" at bounding box center [633, 125] width 150 height 27
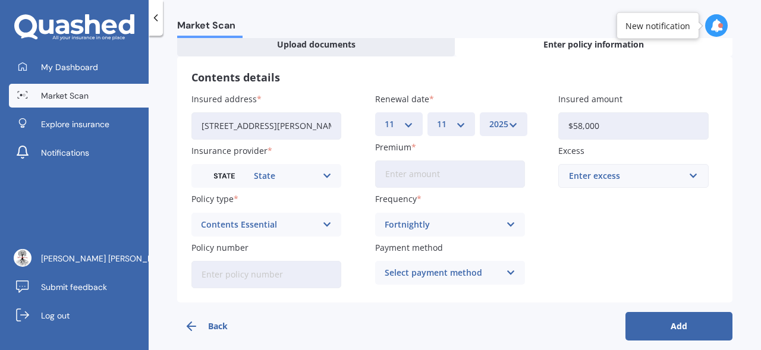
type input "$58,000"
click at [686, 178] on input "text" at bounding box center [628, 176] width 139 height 23
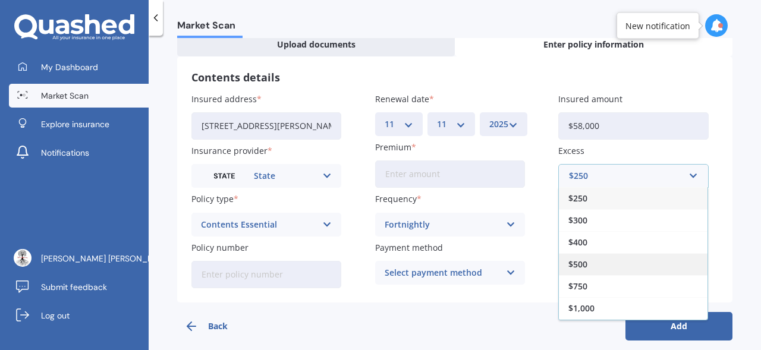
click at [596, 266] on div "$500" at bounding box center [633, 264] width 149 height 22
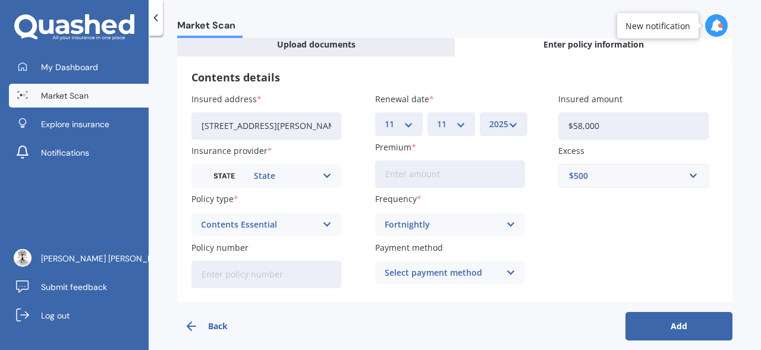
scroll to position [78, 0]
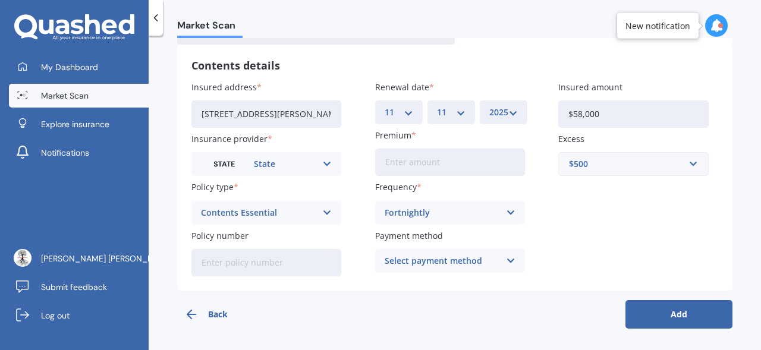
click at [460, 162] on input "Premium" at bounding box center [450, 162] width 150 height 27
type input "$127.00"
click at [624, 245] on div "Insured address [STREET_ADDRESS][PERSON_NAME][PERSON_NAME] Insurance provider S…" at bounding box center [454, 178] width 526 height 195
click at [506, 259] on icon at bounding box center [511, 260] width 10 height 13
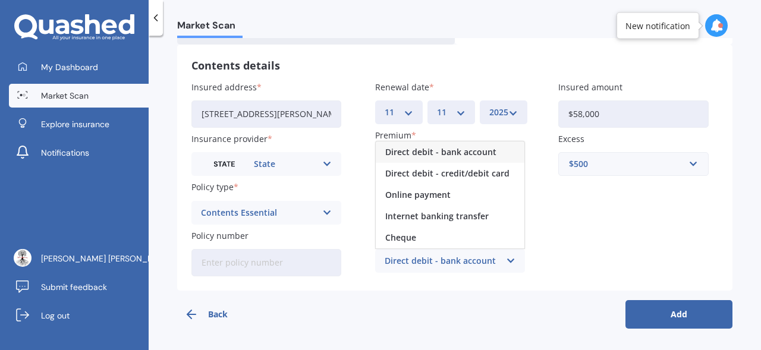
click at [572, 258] on div "Insured address [STREET_ADDRESS][PERSON_NAME][PERSON_NAME] Insurance provider S…" at bounding box center [454, 178] width 526 height 195
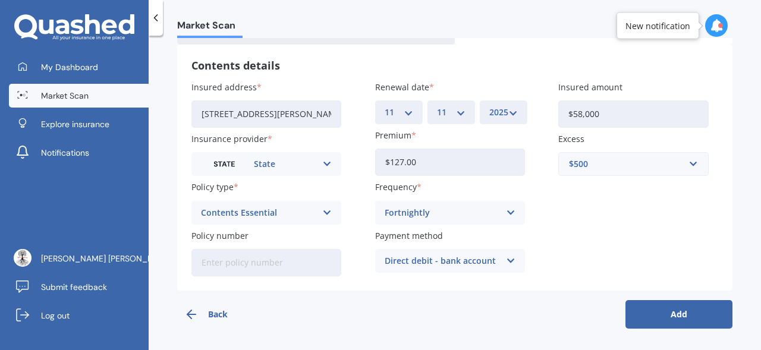
click at [271, 267] on input "Policy number" at bounding box center [266, 262] width 150 height 27
paste input "HOMS00368494"
type input "HOMS00368494"
click at [675, 318] on button "Add" at bounding box center [678, 314] width 107 height 29
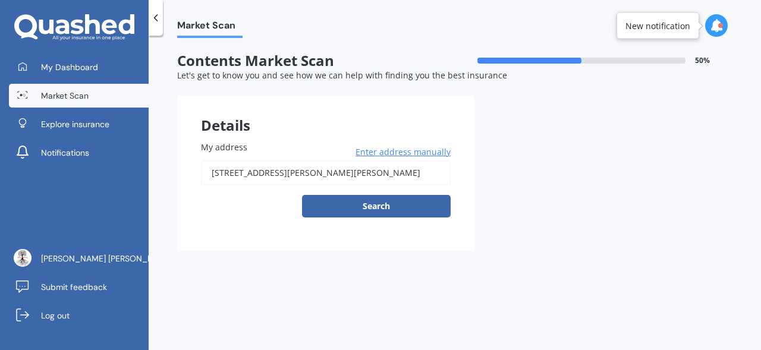
click at [384, 175] on input "[STREET_ADDRESS][PERSON_NAME][PERSON_NAME]" at bounding box center [326, 172] width 250 height 25
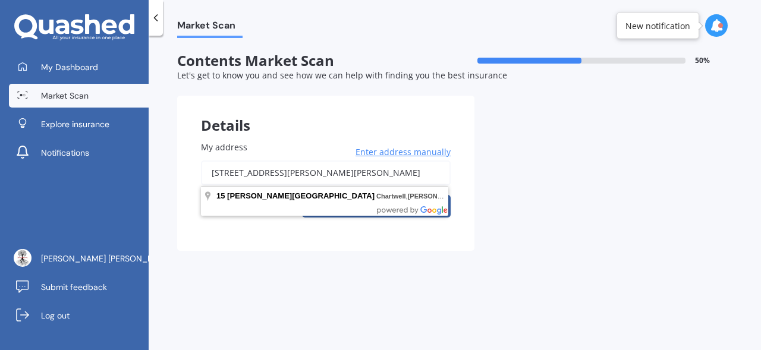
drag, startPoint x: 384, startPoint y: 175, endPoint x: 185, endPoint y: 175, distance: 199.0
click at [185, 175] on div "My address [STREET_ADDRESS][PERSON_NAME][PERSON_NAME] Enter address manually Se…" at bounding box center [325, 184] width 297 height 134
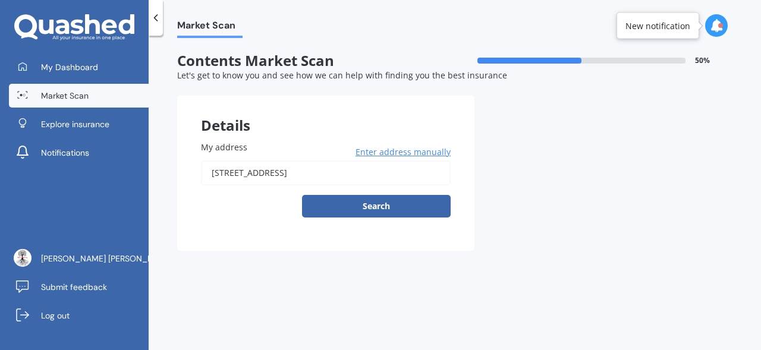
type input "[STREET_ADDRESS]"
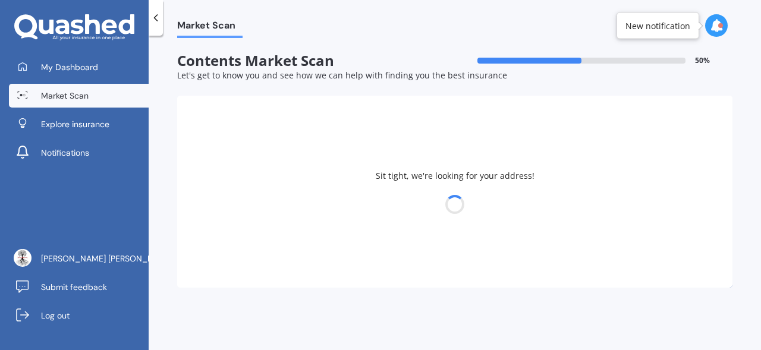
select select "19"
select select "06"
select select "1981"
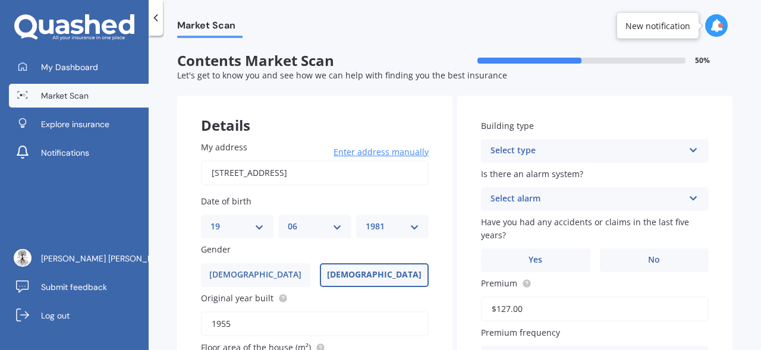
scroll to position [15, 0]
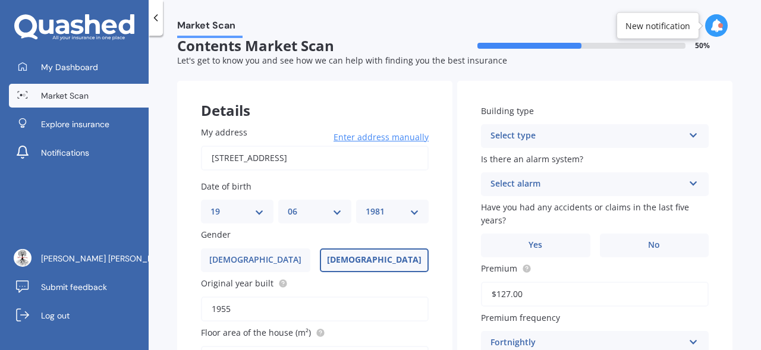
click at [680, 137] on div "Select type Freestanding Multi-unit (in a block of 6 or less) Multi-unit (in a …" at bounding box center [595, 136] width 228 height 24
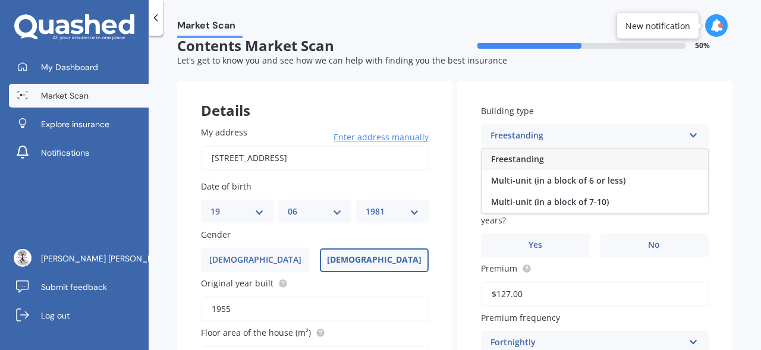
click at [597, 163] on div "Freestanding" at bounding box center [594, 159] width 226 height 21
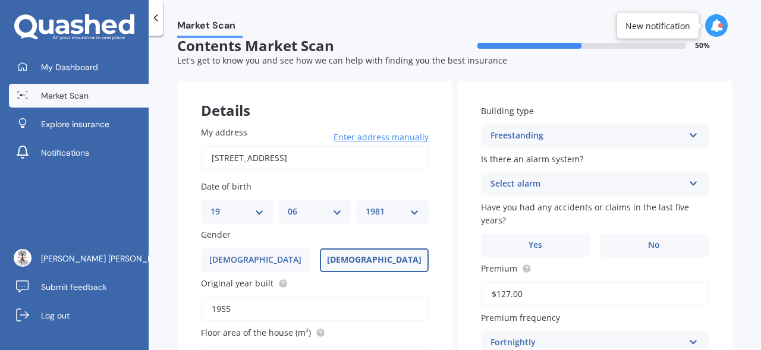
click at [652, 180] on div "Select alarm" at bounding box center [586, 184] width 193 height 14
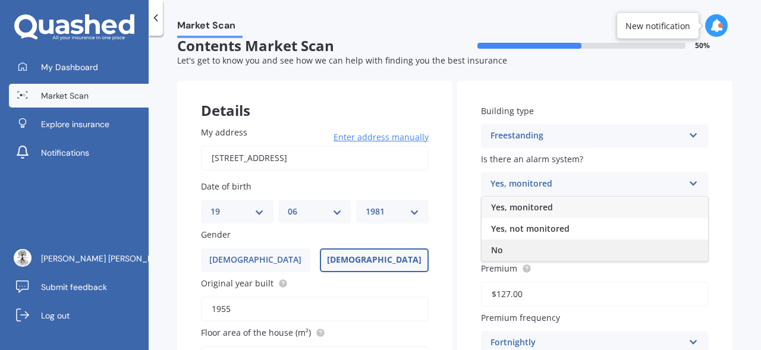
click at [567, 247] on div "No" at bounding box center [594, 249] width 226 height 21
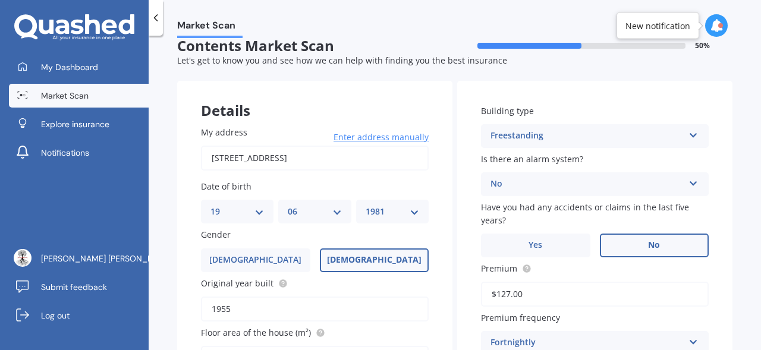
click at [631, 252] on label "No" at bounding box center [654, 246] width 109 height 24
click at [0, 0] on input "No" at bounding box center [0, 0] width 0 height 0
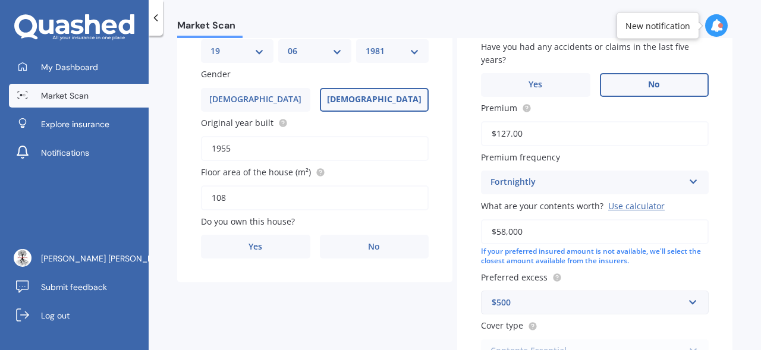
scroll to position [181, 0]
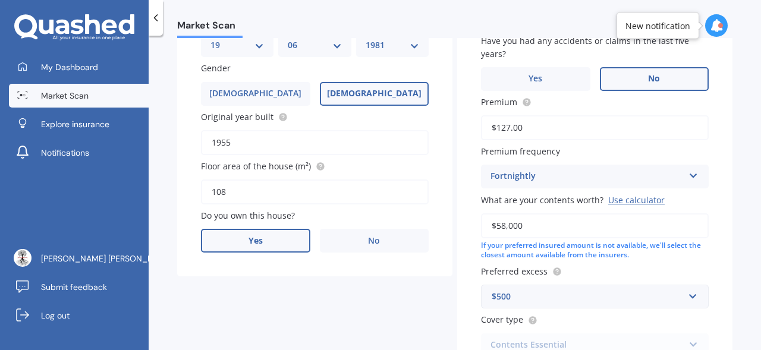
click at [238, 246] on label "Yes" at bounding box center [255, 241] width 109 height 24
click at [0, 0] on input "Yes" at bounding box center [0, 0] width 0 height 0
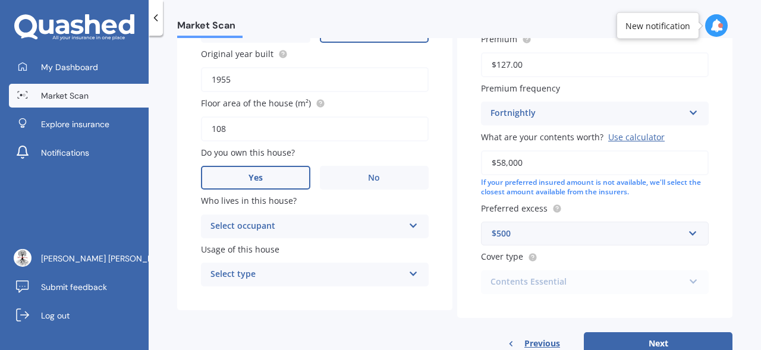
scroll to position [245, 0]
click at [409, 226] on icon at bounding box center [413, 222] width 10 height 8
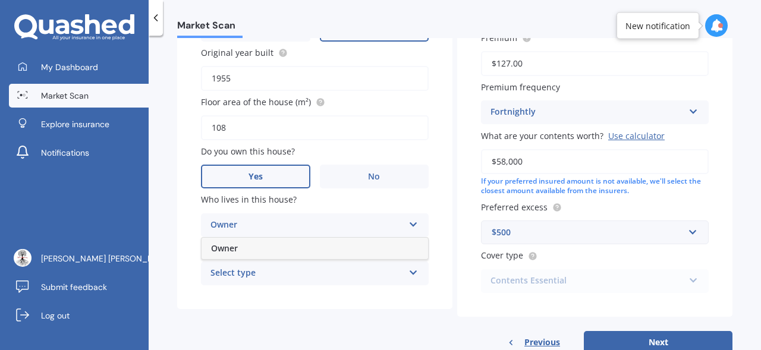
click at [430, 201] on div "My address [STREET_ADDRESS] Enter address manually Search Date of birth DD 01 0…" at bounding box center [314, 90] width 275 height 437
click at [403, 230] on div "Owner Owner" at bounding box center [315, 225] width 228 height 24
click at [439, 210] on div "My address [STREET_ADDRESS] Enter address manually Search Date of birth DD 01 0…" at bounding box center [314, 90] width 275 height 437
click at [414, 278] on div "Select type Permanent Holiday (without tenancy)" at bounding box center [315, 273] width 228 height 24
click at [411, 220] on icon at bounding box center [413, 222] width 10 height 8
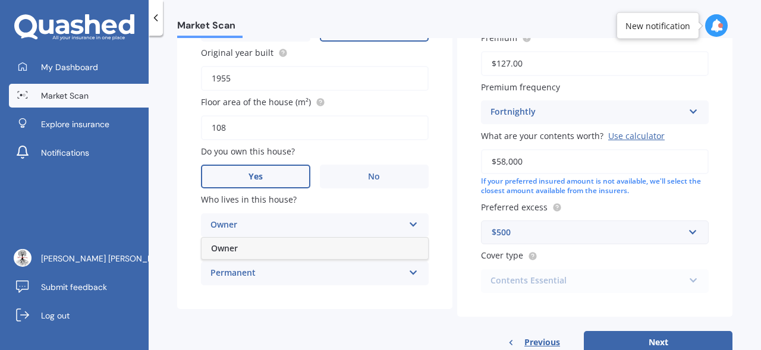
click at [187, 217] on div "My address [STREET_ADDRESS] Enter address manually Search Date of birth DD 01 0…" at bounding box center [314, 90] width 275 height 437
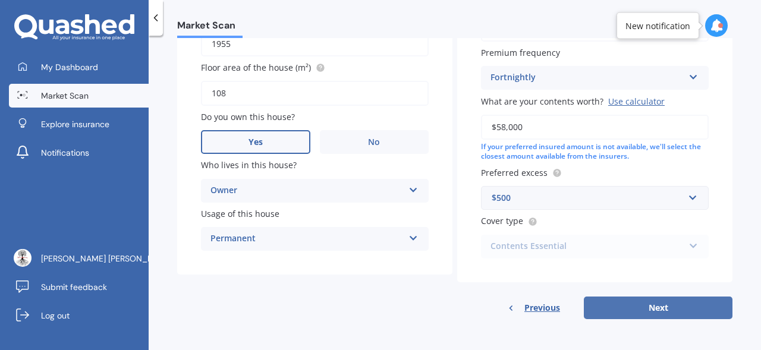
click at [668, 308] on button "Next" at bounding box center [657, 307] width 149 height 23
select select "19"
select select "06"
select select "1981"
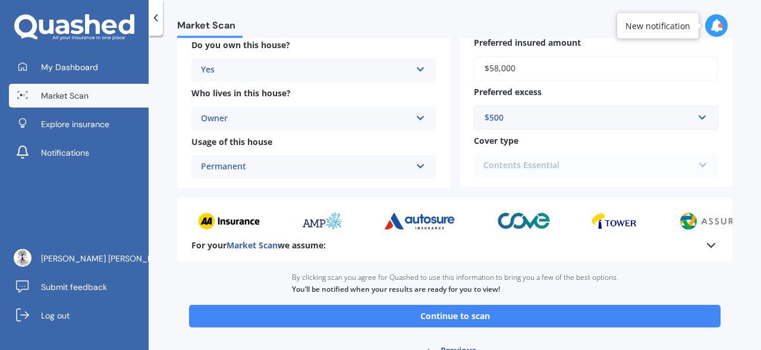
scroll to position [313, 0]
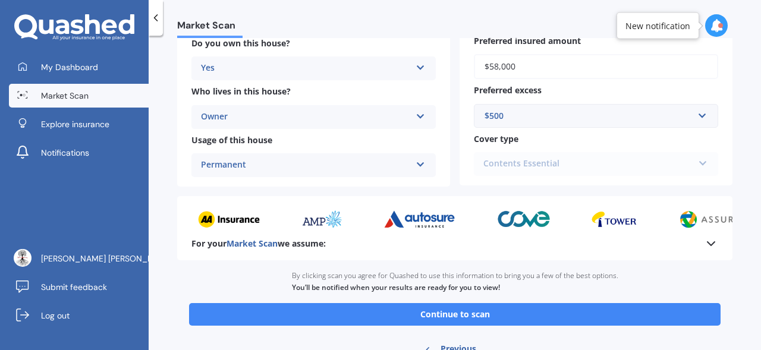
click at [701, 168] on div "Contents Essential Contents Essential Contents Comprehensive" at bounding box center [596, 164] width 244 height 24
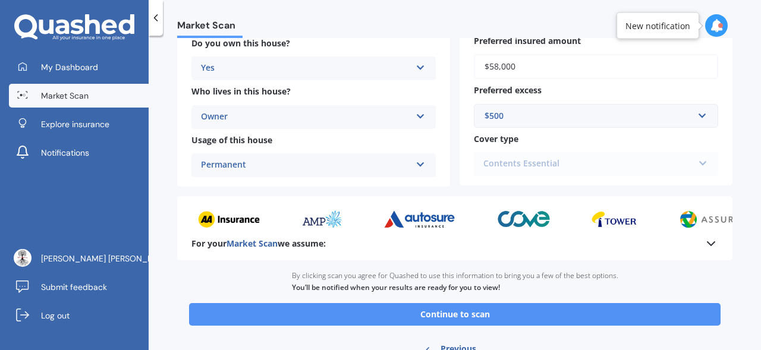
click at [529, 321] on button "Continue to scan" at bounding box center [454, 314] width 531 height 23
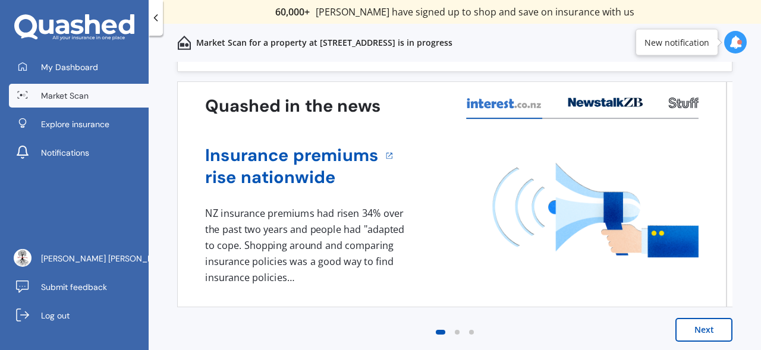
scroll to position [34, 0]
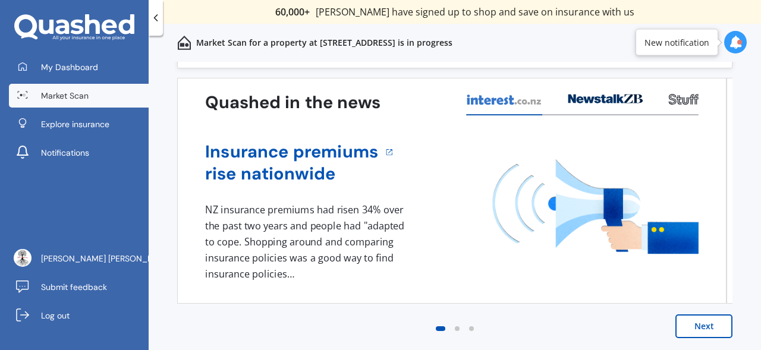
click at [698, 329] on button "Next" at bounding box center [703, 326] width 57 height 24
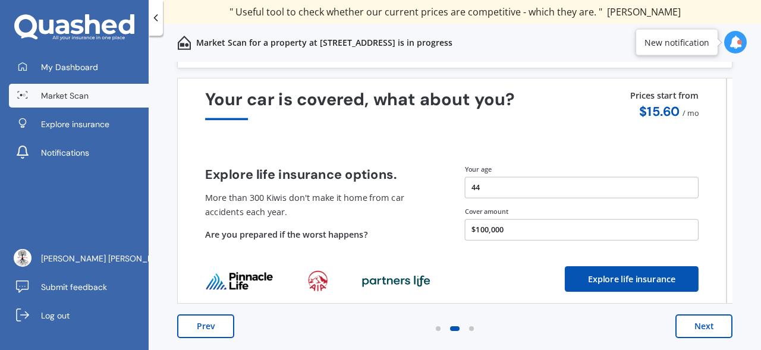
click at [681, 327] on button "Next" at bounding box center [703, 326] width 57 height 24
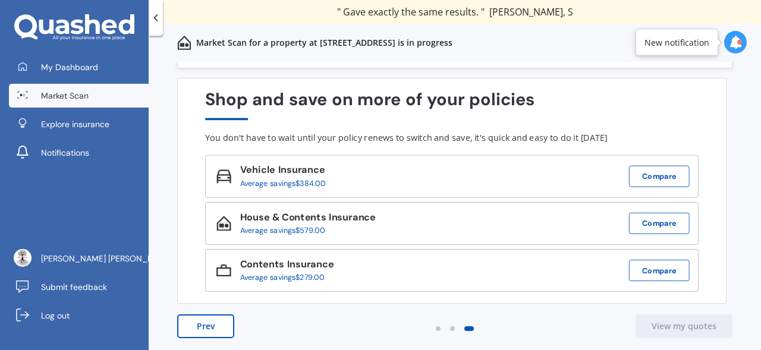
scroll to position [0, 0]
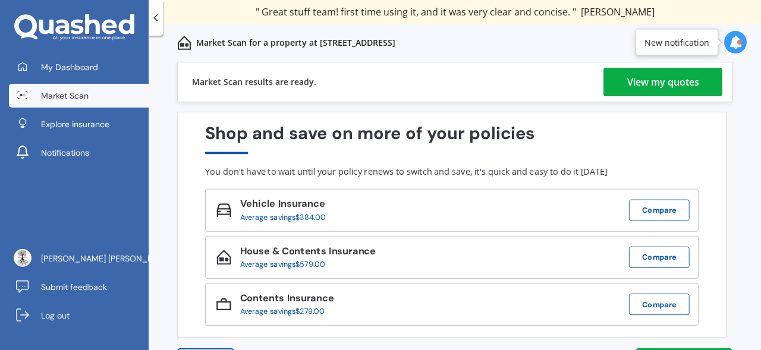
click at [663, 89] on div "View my quotes" at bounding box center [663, 82] width 72 height 29
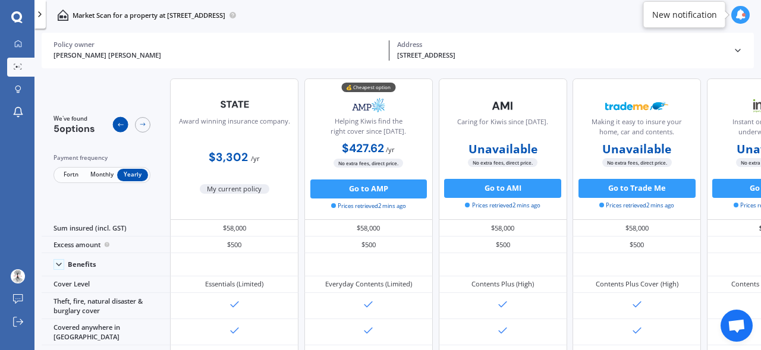
click at [119, 127] on icon at bounding box center [120, 125] width 8 height 8
click at [739, 51] on icon at bounding box center [738, 51] width 10 height 10
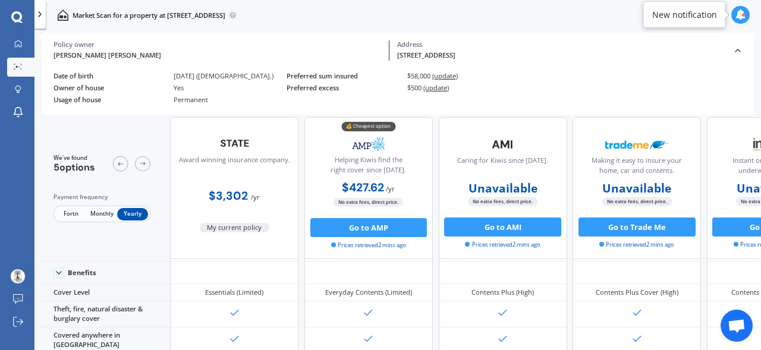
scroll to position [49, 0]
